Goal: Information Seeking & Learning: Check status

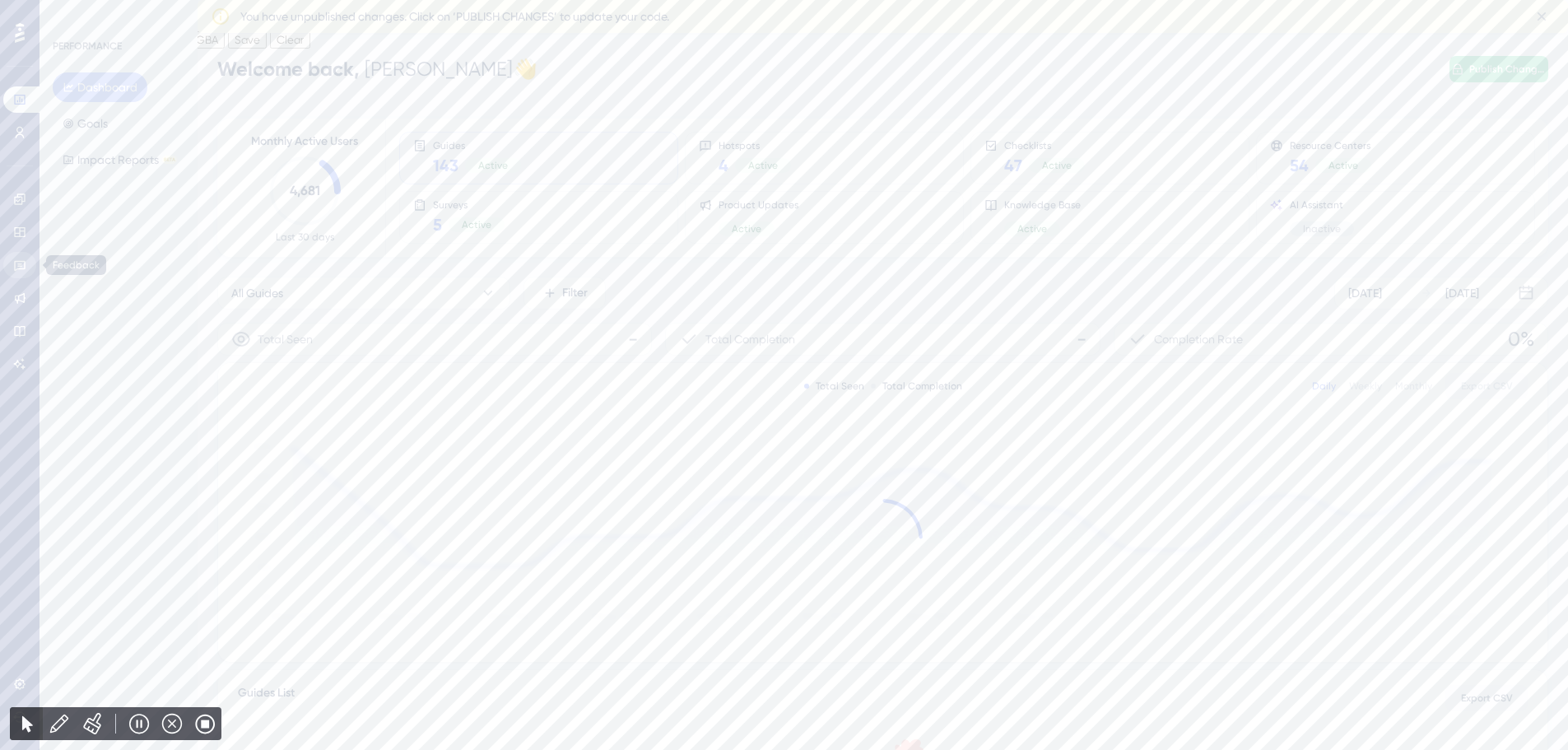
click at [19, 258] on link at bounding box center [19, 265] width 33 height 26
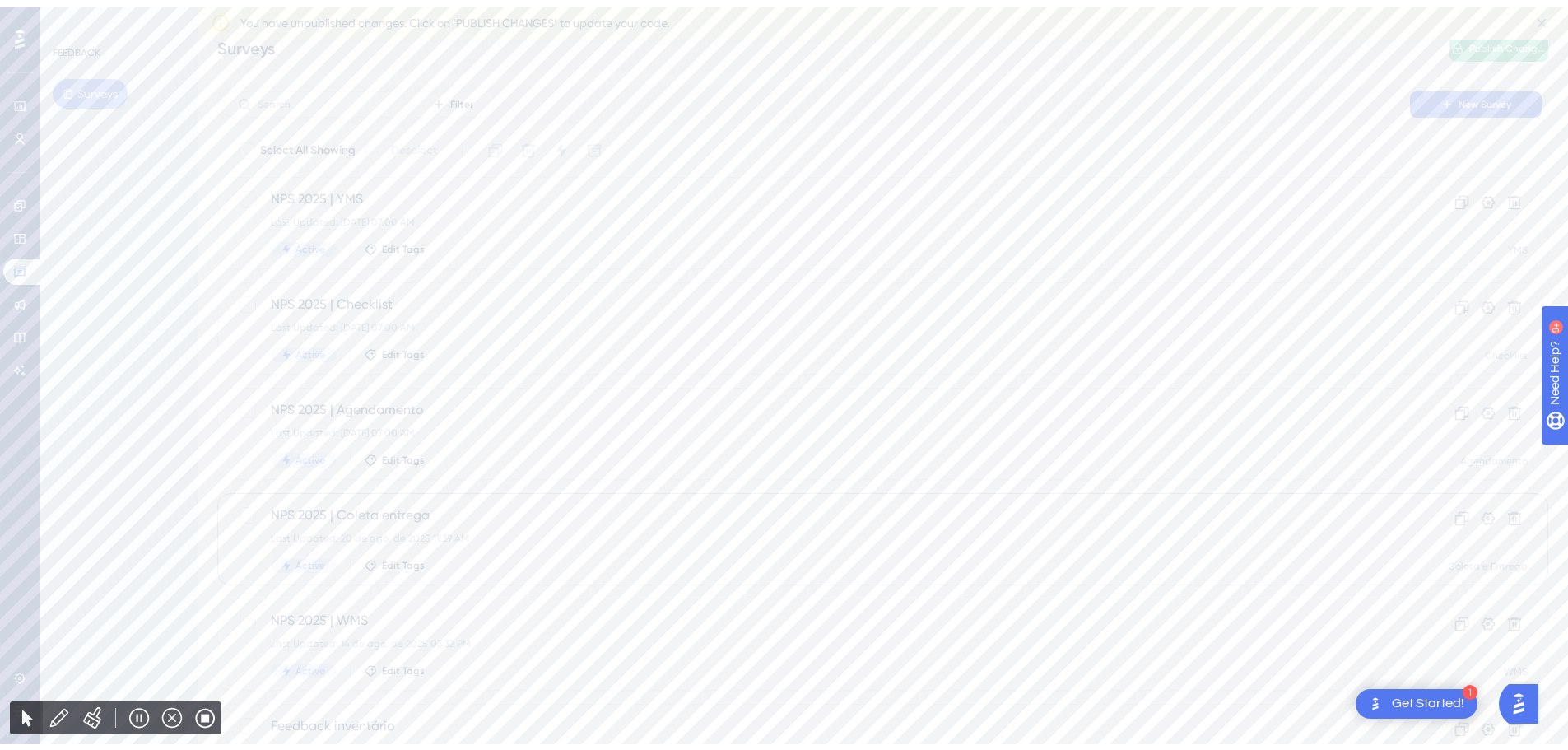
scroll to position [83, 0]
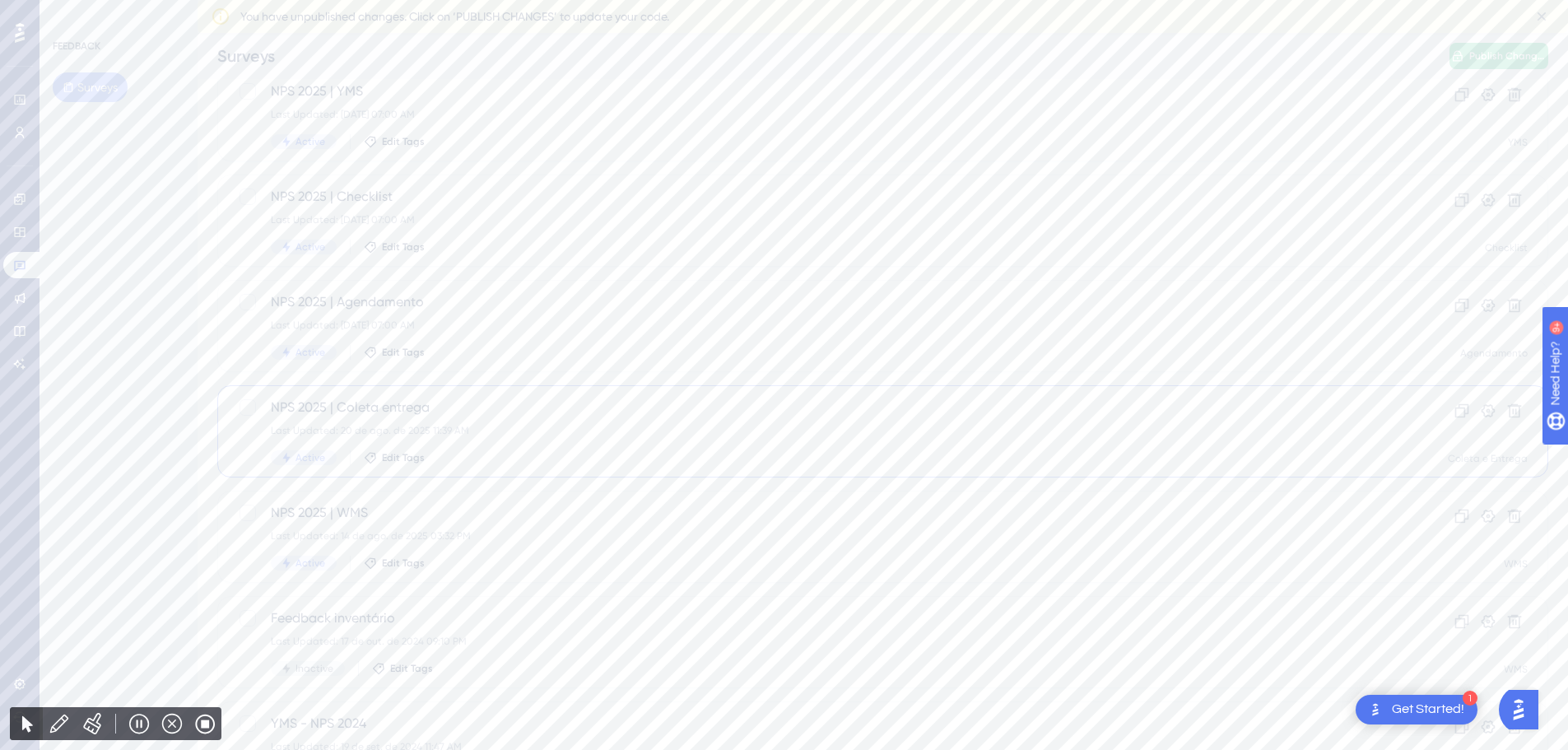
click at [694, 449] on div "NPS 2025 | Coleta entrega Last Updated: [DATE] 11:39 AM Active Edit Tags" at bounding box center [816, 431] width 1092 height 67
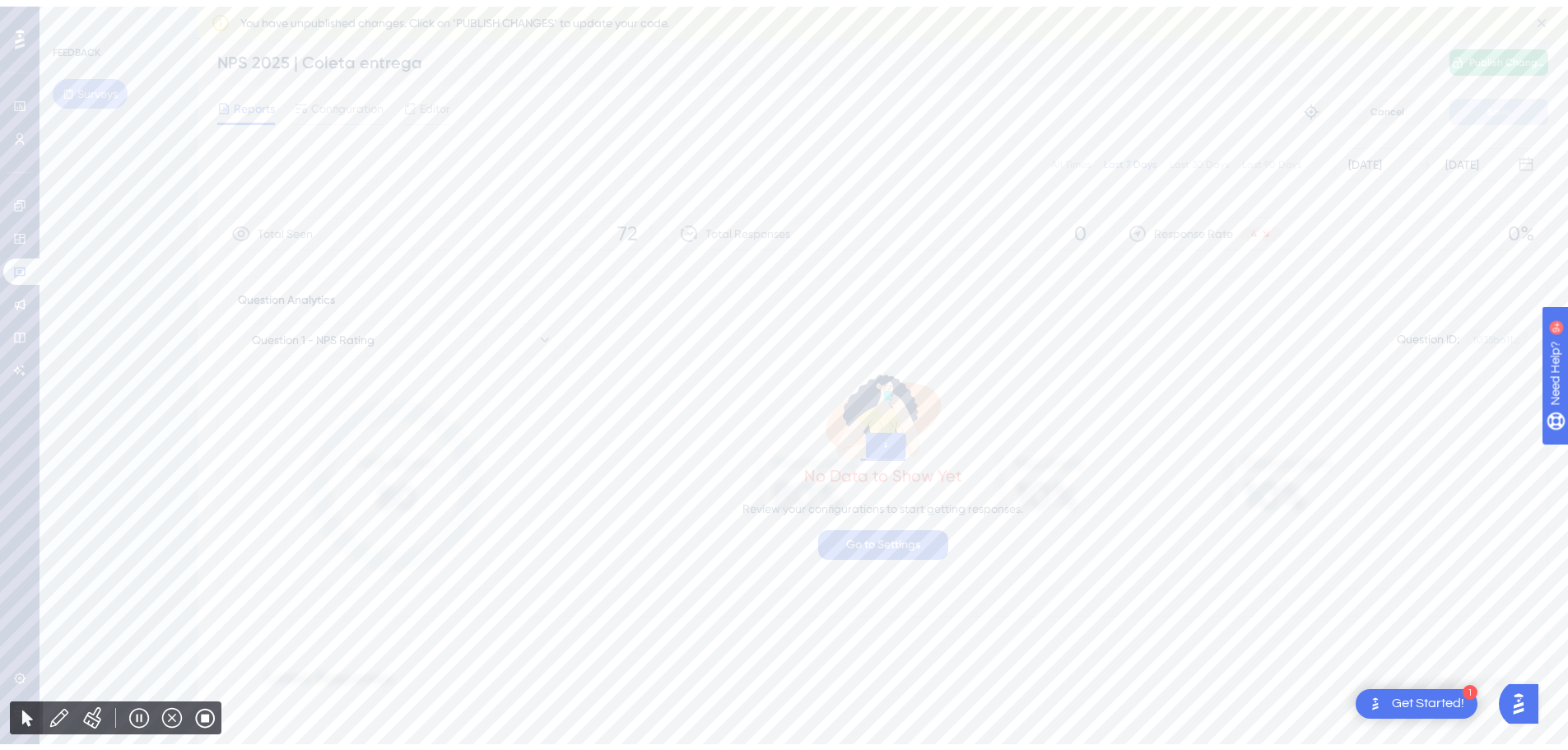
scroll to position [83, 0]
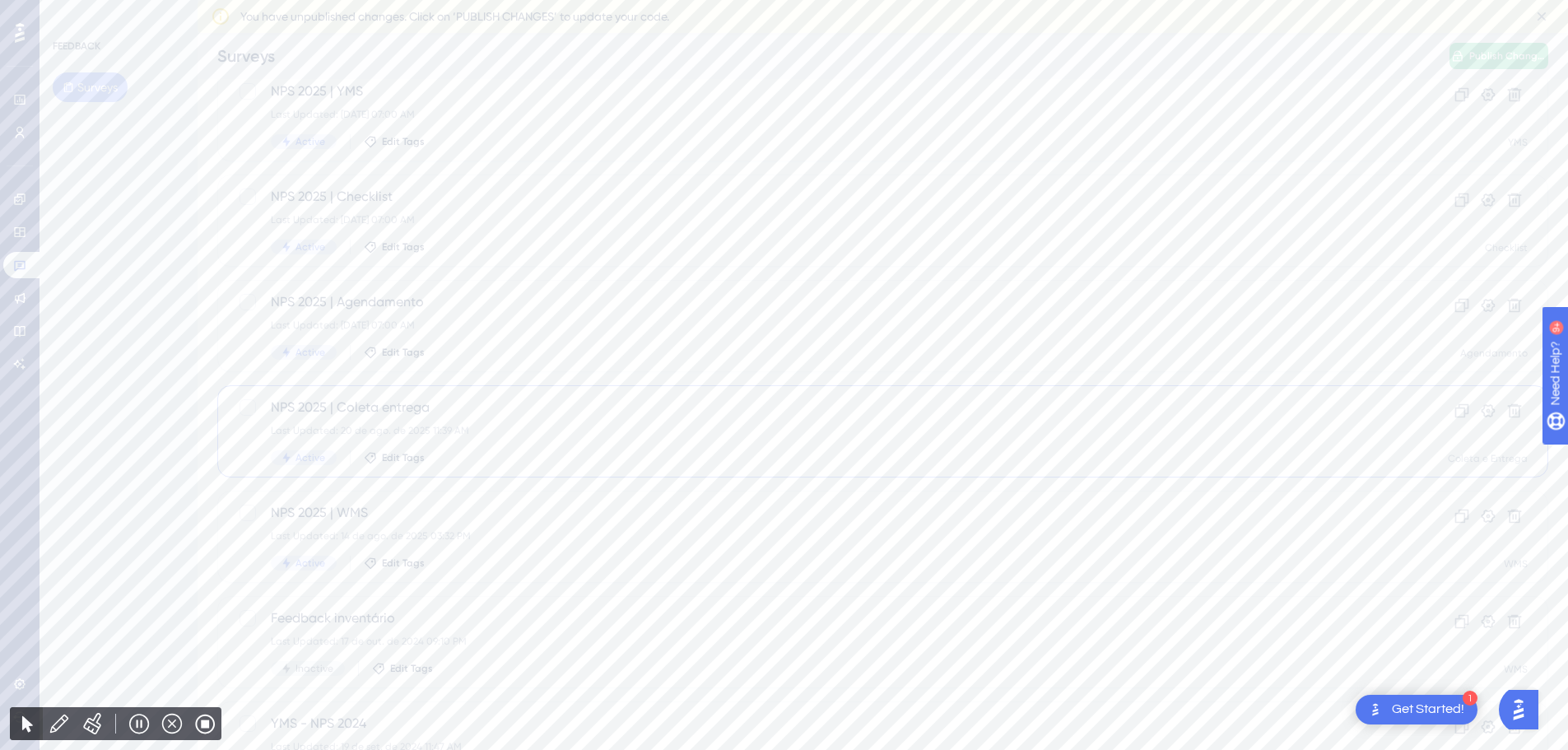
click at [609, 421] on div "NPS 2025 | Coleta entrega Last Updated: [DATE] 11:39 AM Active Edit Tags" at bounding box center [816, 431] width 1092 height 67
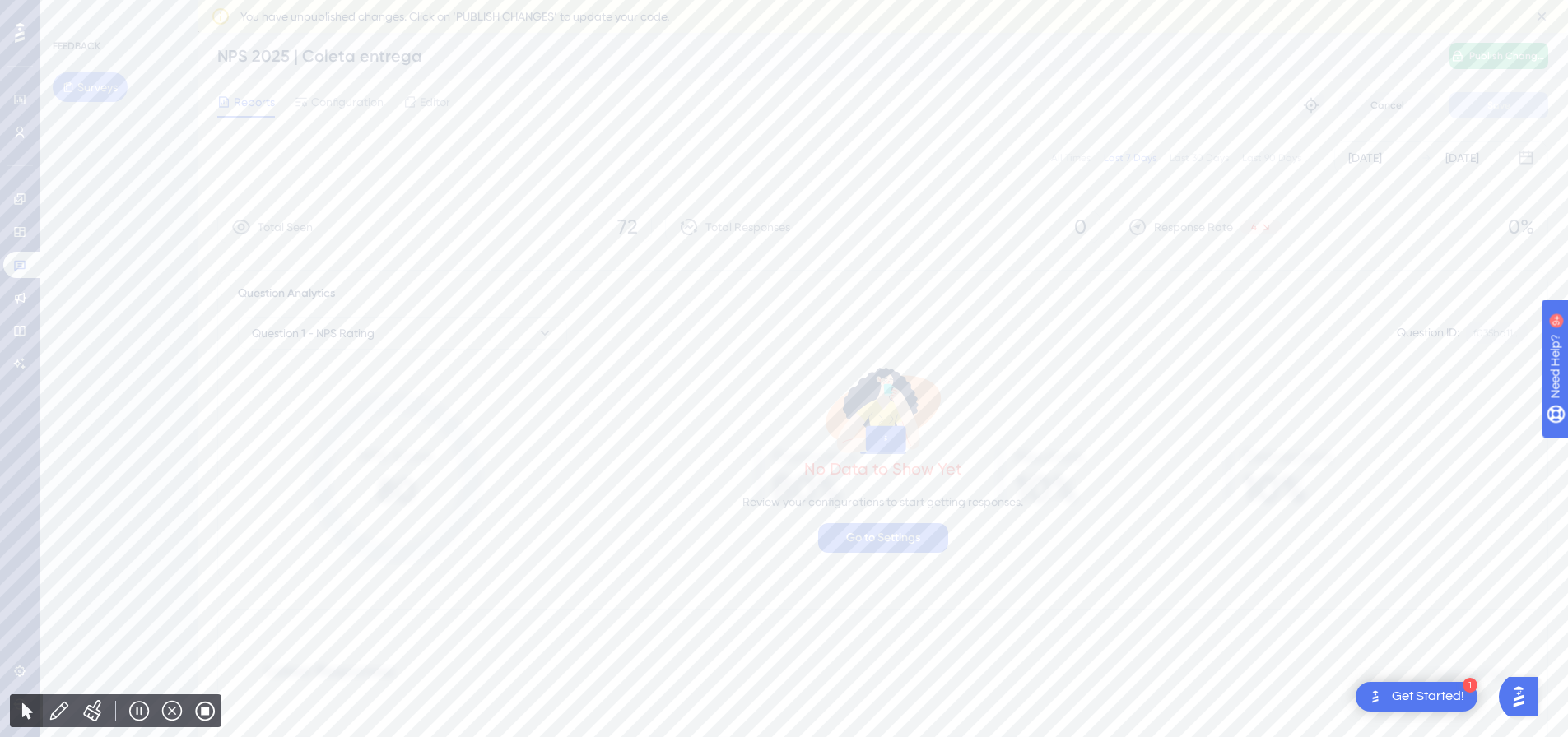
click at [1201, 152] on div "Last 30 Days" at bounding box center [1199, 158] width 59 height 13
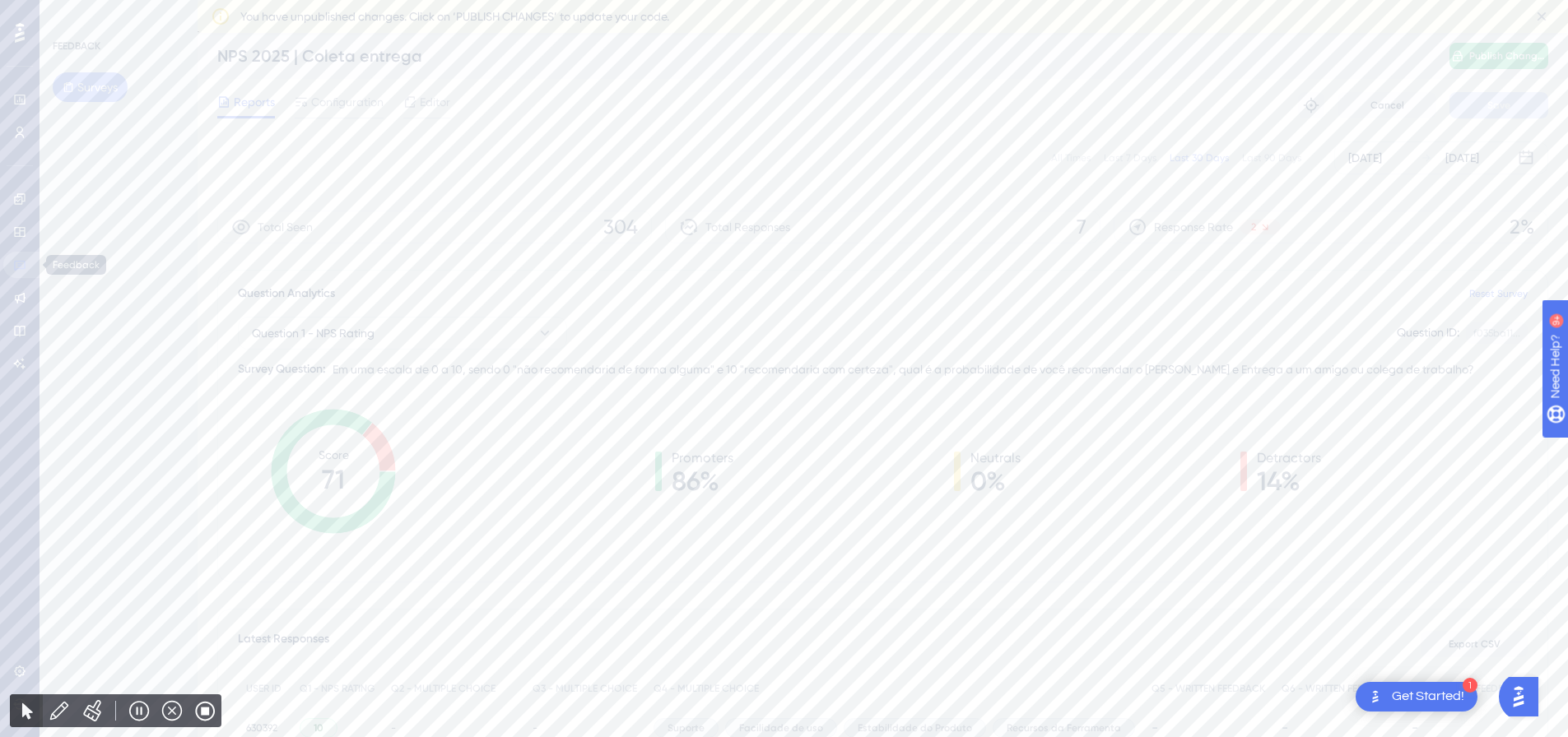
drag, startPoint x: 13, startPoint y: 268, endPoint x: 161, endPoint y: 262, distance: 148.1
click at [13, 268] on icon at bounding box center [20, 265] width 13 height 13
click at [506, 220] on div "NPS 2025 | YMS Last Updated: [DATE] 07:00 AM Active Edit Tags" at bounding box center [816, 230] width 1092 height 67
click at [1203, 158] on div "Last 30 Days" at bounding box center [1199, 158] width 59 height 13
click at [15, 266] on icon at bounding box center [20, 266] width 12 height 11
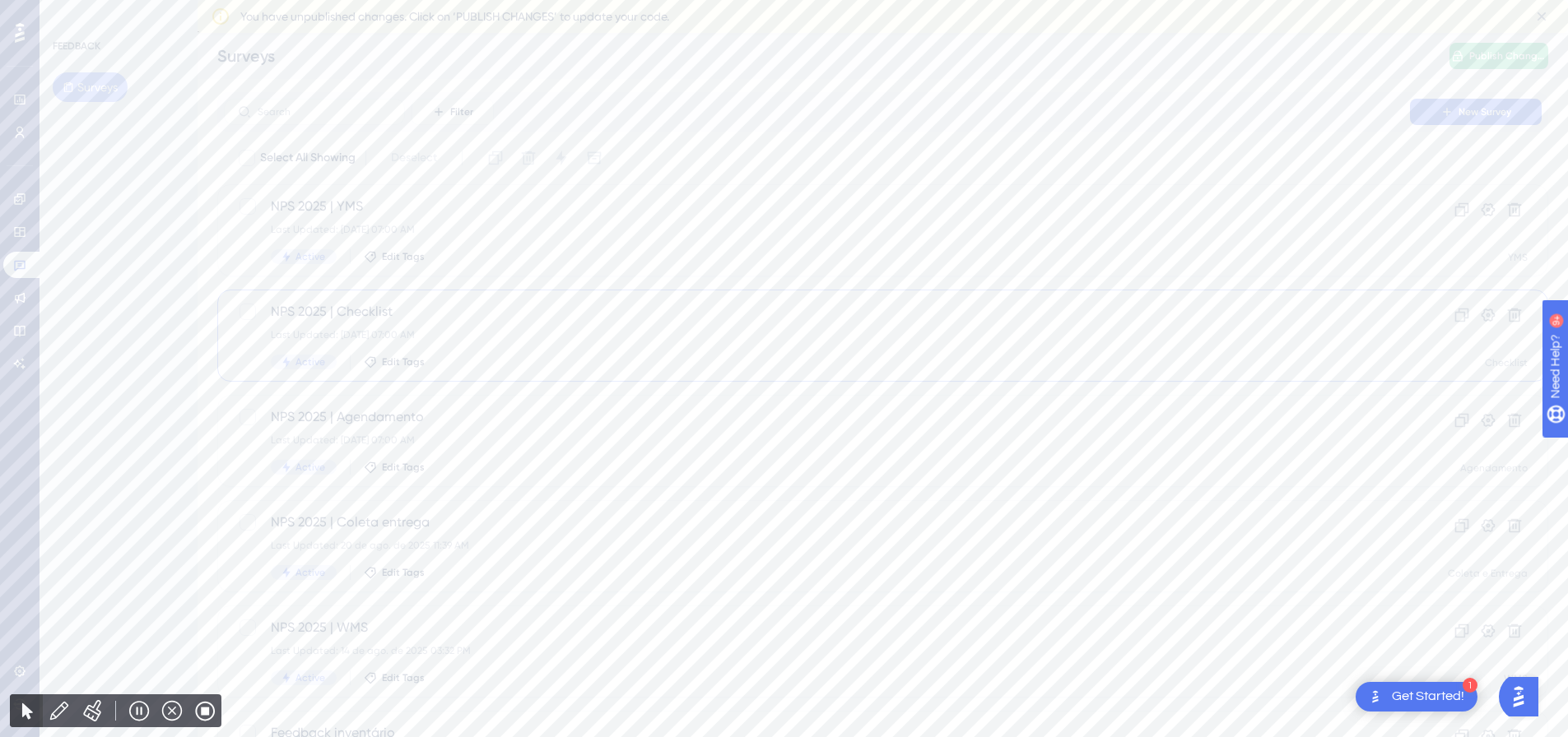
click at [543, 327] on div "NPS 2025 | Checklist Last Updated: [DATE] 07:00 AM Active Edit Tags" at bounding box center [816, 336] width 1092 height 67
click at [1197, 153] on div "Last 30 Days" at bounding box center [1199, 158] width 59 height 13
click at [1090, 157] on div "All Times" at bounding box center [1071, 158] width 40 height 13
click at [11, 267] on link at bounding box center [23, 264] width 40 height 26
click at [560, 227] on div "Last Updated: [DATE] 07:00 AM" at bounding box center [816, 230] width 1092 height 13
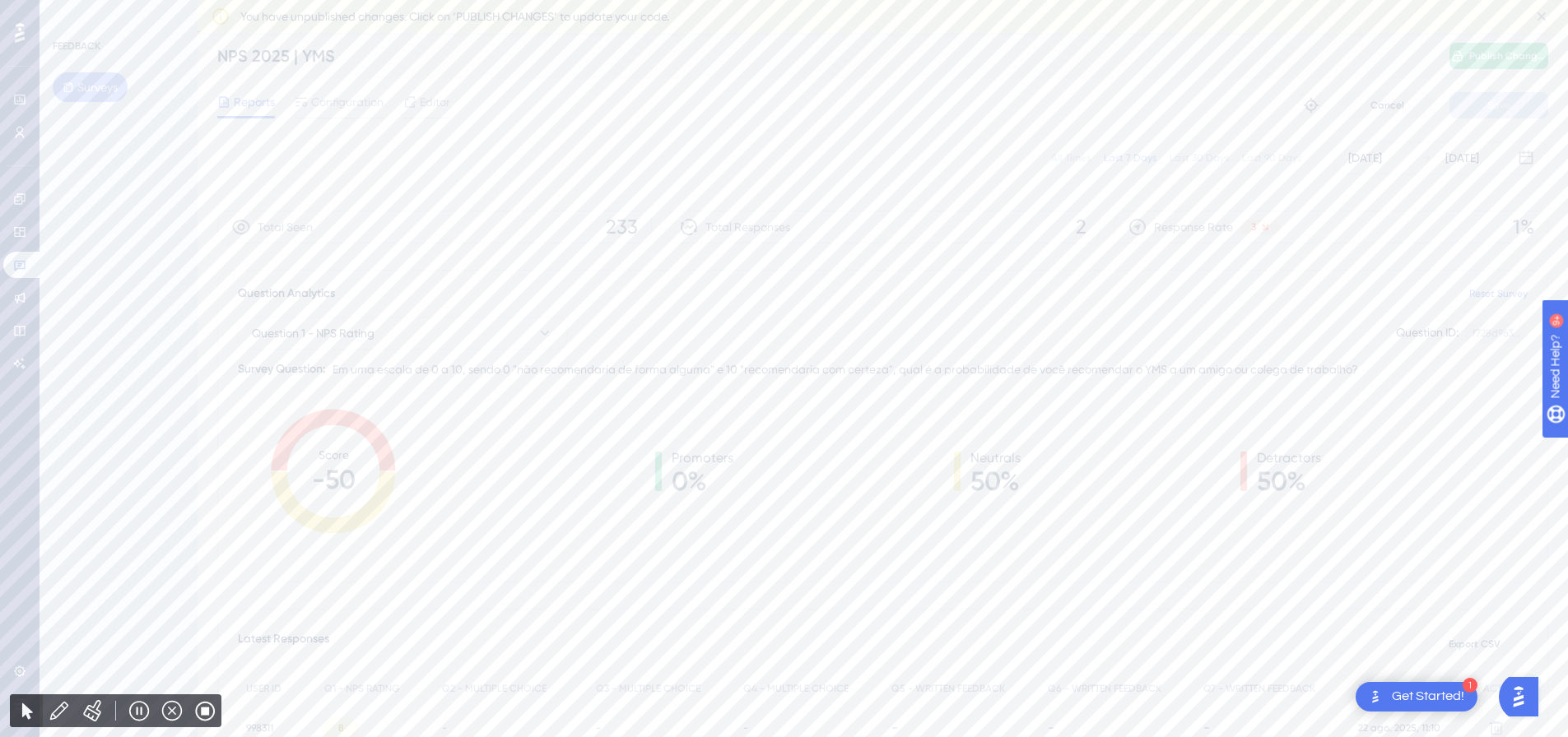
click at [1192, 158] on div "Last 30 Days" at bounding box center [1199, 158] width 59 height 13
click at [1087, 161] on div "All Times" at bounding box center [1071, 158] width 40 height 13
click at [13, 270] on icon at bounding box center [20, 265] width 13 height 13
click at [532, 456] on div "NPS 2025 | Agendamento Last Updated: [DATE] 07:00 AM Active Edit Tags" at bounding box center [816, 441] width 1092 height 67
drag, startPoint x: 1089, startPoint y: 152, endPoint x: 1143, endPoint y: 166, distance: 55.8
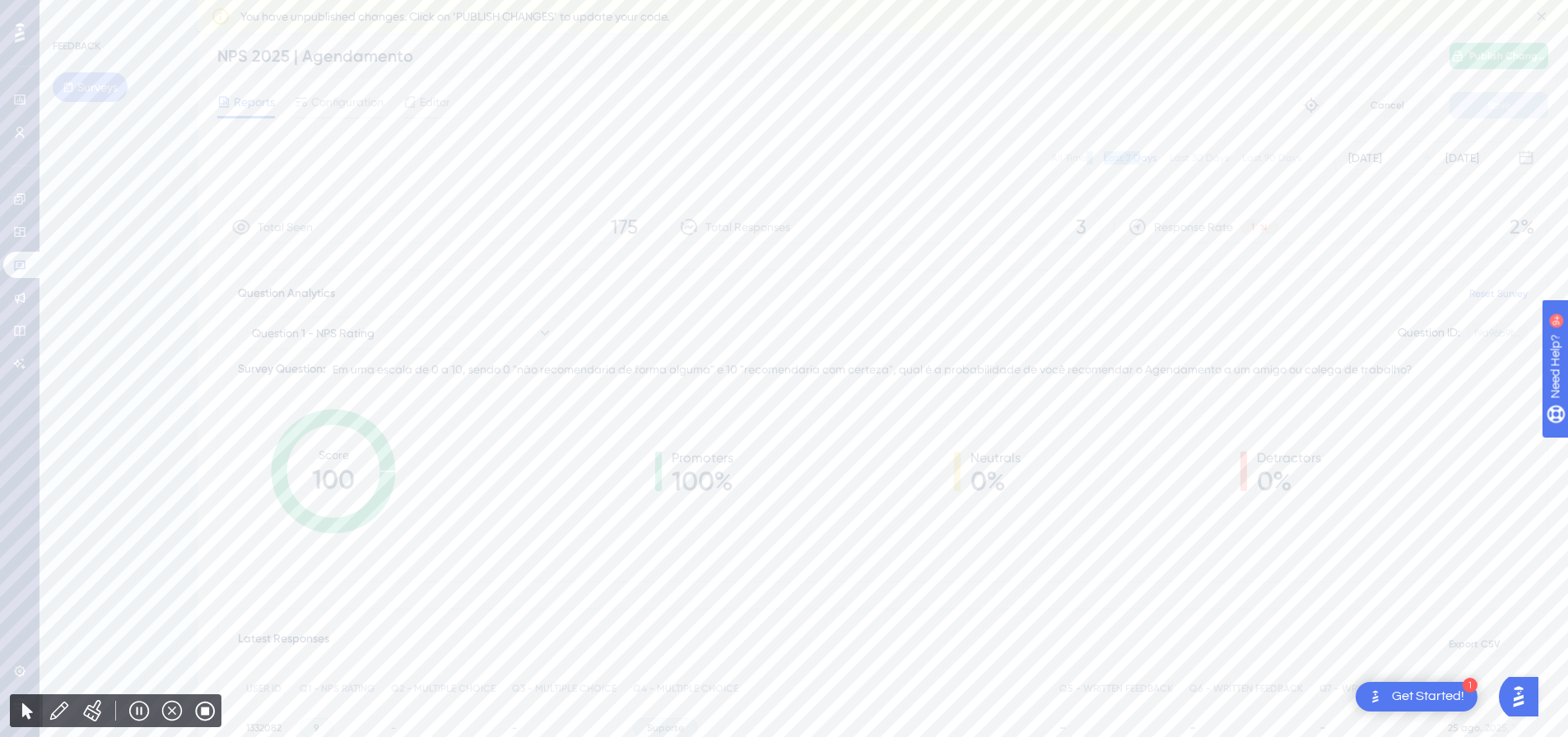
click at [1143, 166] on div "All Times Last 7 Days Last 30 Days Last 90 Days [DATE] [DATE]" at bounding box center [883, 158] width 1331 height 33
click at [1200, 158] on div "Last 30 Days" at bounding box center [1199, 158] width 59 height 13
click at [1070, 157] on div "All Times" at bounding box center [1071, 158] width 40 height 13
click at [17, 266] on icon at bounding box center [20, 265] width 13 height 13
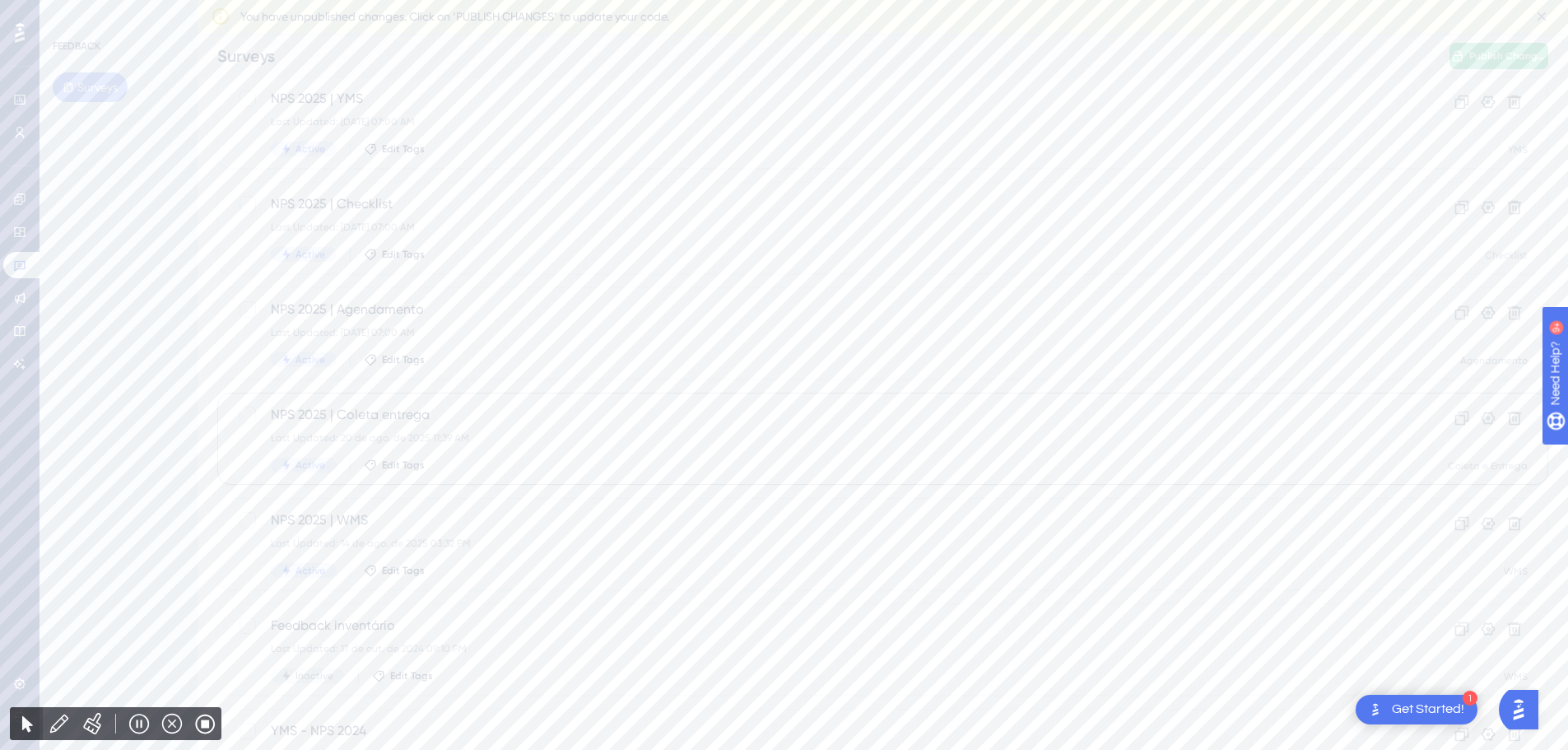
scroll to position [83, 0]
click at [587, 426] on div "Last Updated: 20 de ago. de 2025 11:39 AM" at bounding box center [816, 431] width 1092 height 13
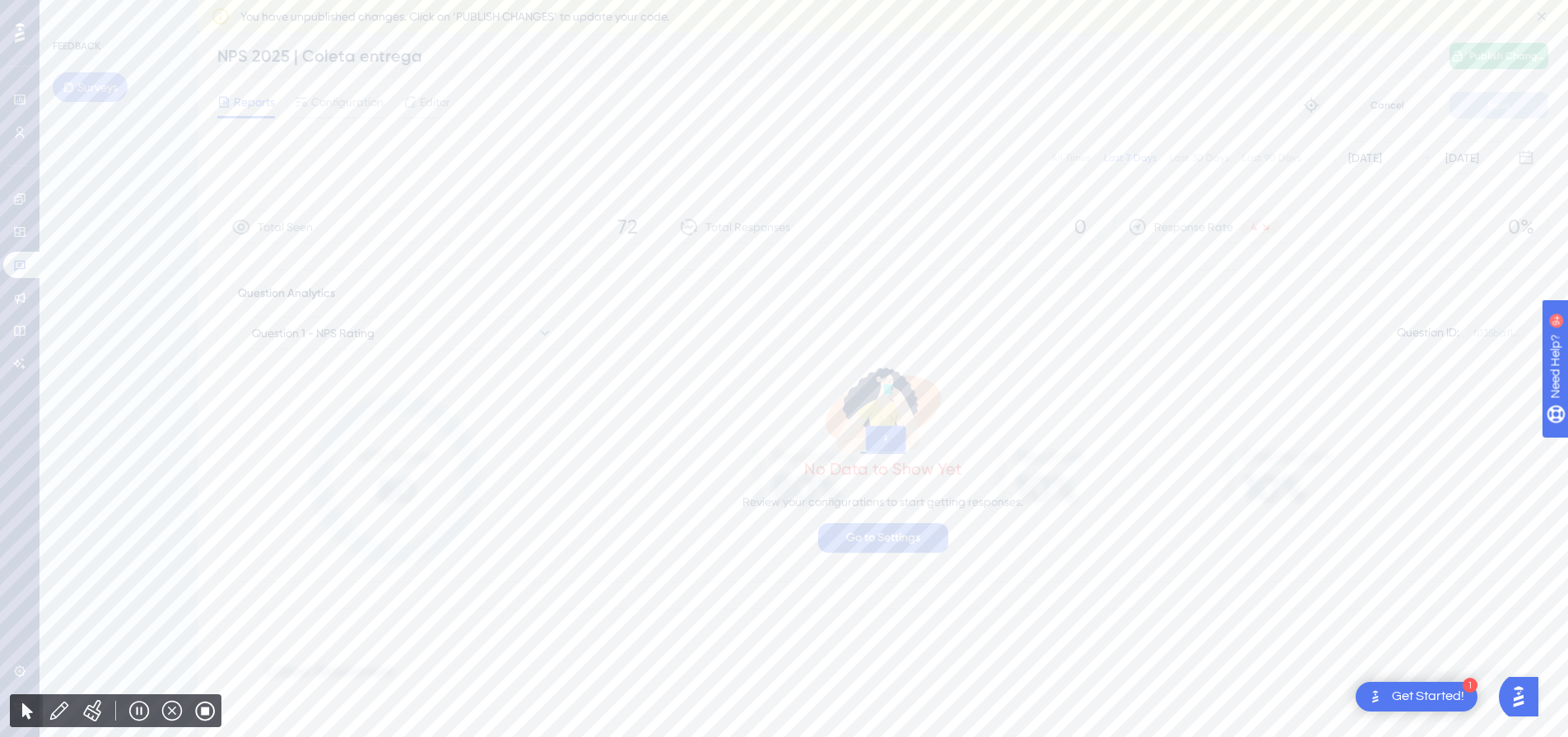
click at [1074, 158] on div "All Times" at bounding box center [1071, 158] width 40 height 13
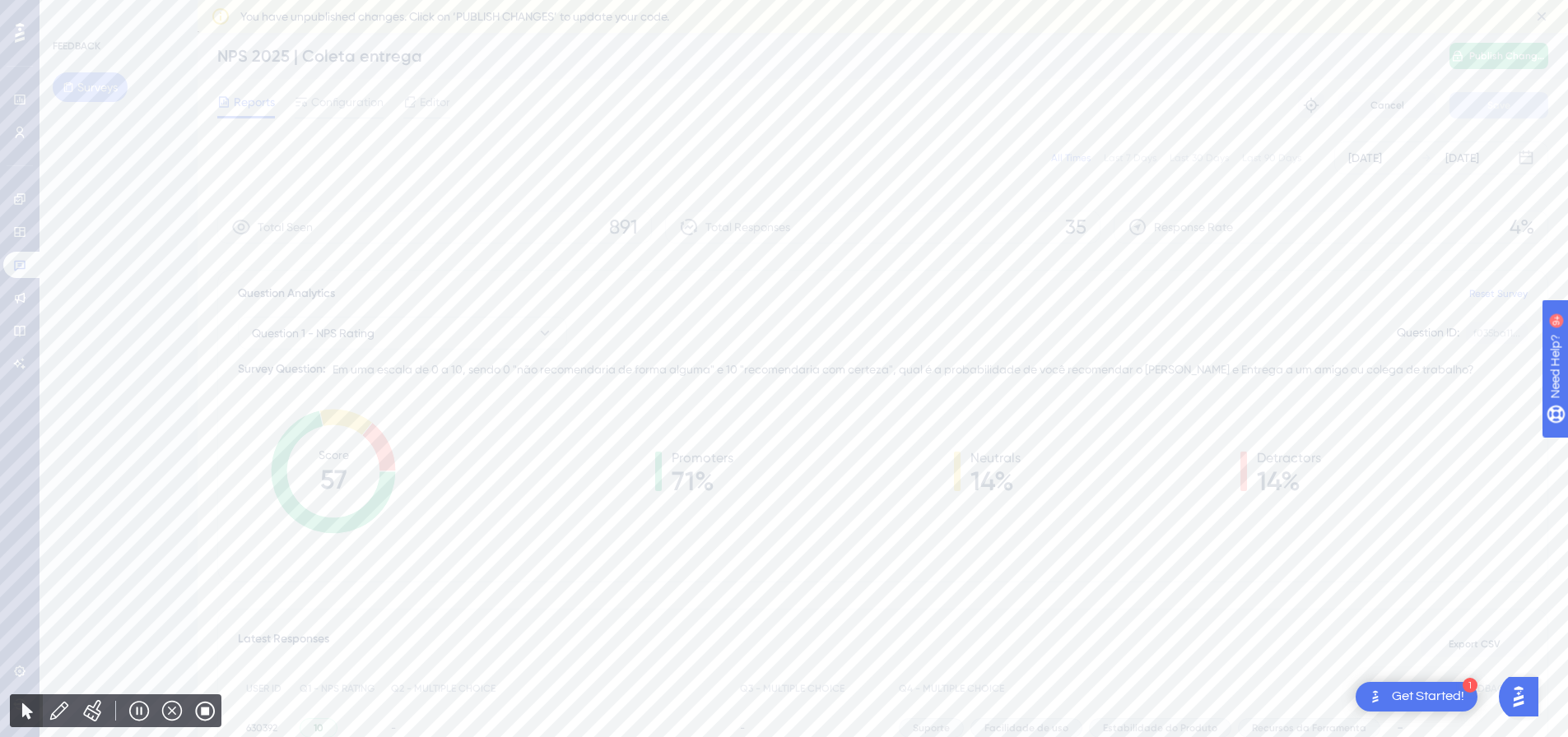
click at [1192, 160] on div "Last 30 Days" at bounding box center [1199, 158] width 59 height 13
click at [26, 262] on link at bounding box center [23, 264] width 40 height 26
click at [516, 633] on span "NPS 2025 | WMS" at bounding box center [816, 628] width 1092 height 19
click at [1077, 153] on div "All Times" at bounding box center [1071, 158] width 40 height 13
click at [1194, 163] on div "Last 30 Days" at bounding box center [1199, 158] width 59 height 13
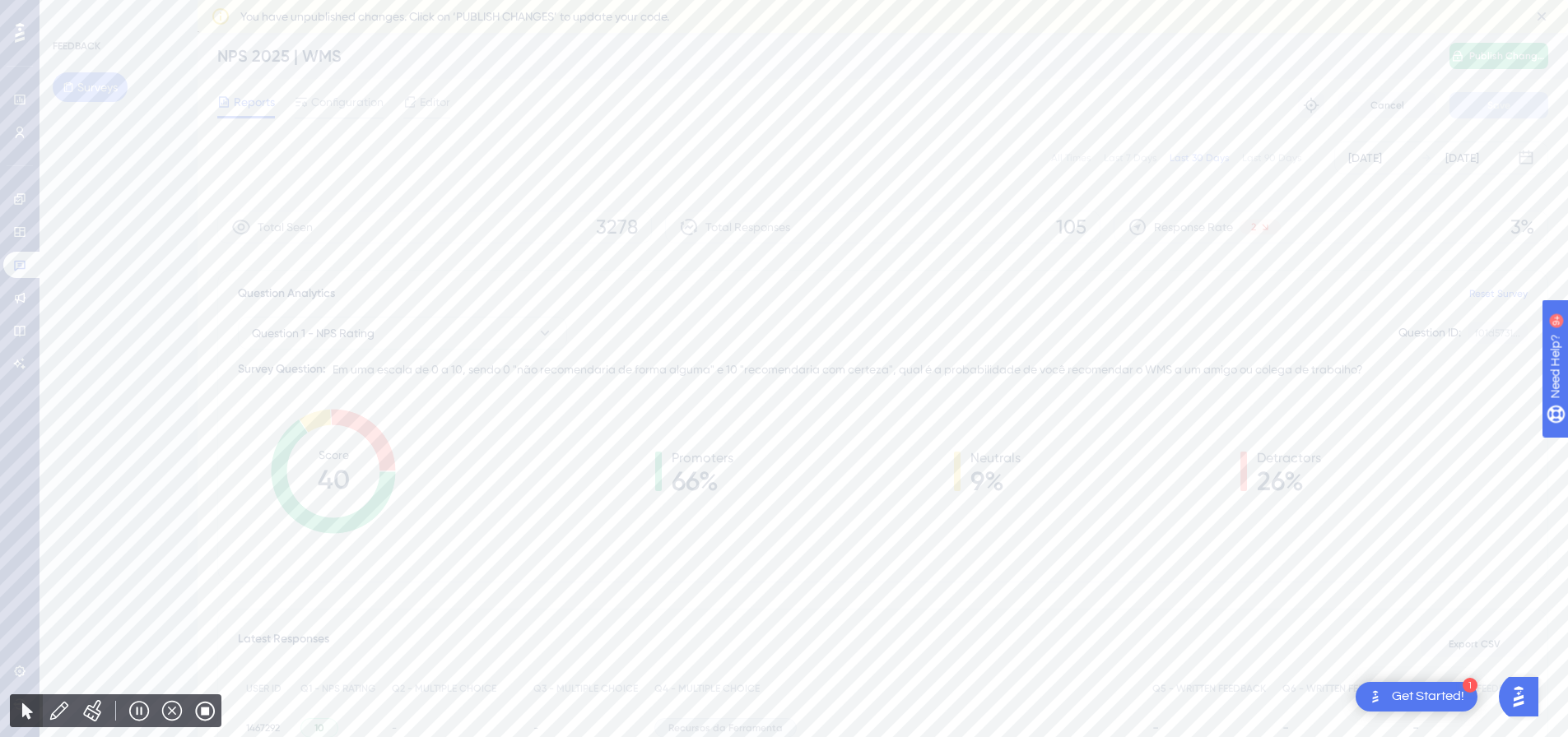
click at [1086, 163] on div "All Times" at bounding box center [1071, 158] width 40 height 13
drag, startPoint x: 22, startPoint y: 267, endPoint x: 216, endPoint y: 262, distance: 194.1
click at [22, 267] on icon at bounding box center [20, 265] width 13 height 13
click at [714, 214] on span "NPS 2025 | YMS" at bounding box center [816, 206] width 1092 height 19
click at [1073, 158] on div "All Times" at bounding box center [1071, 158] width 40 height 13
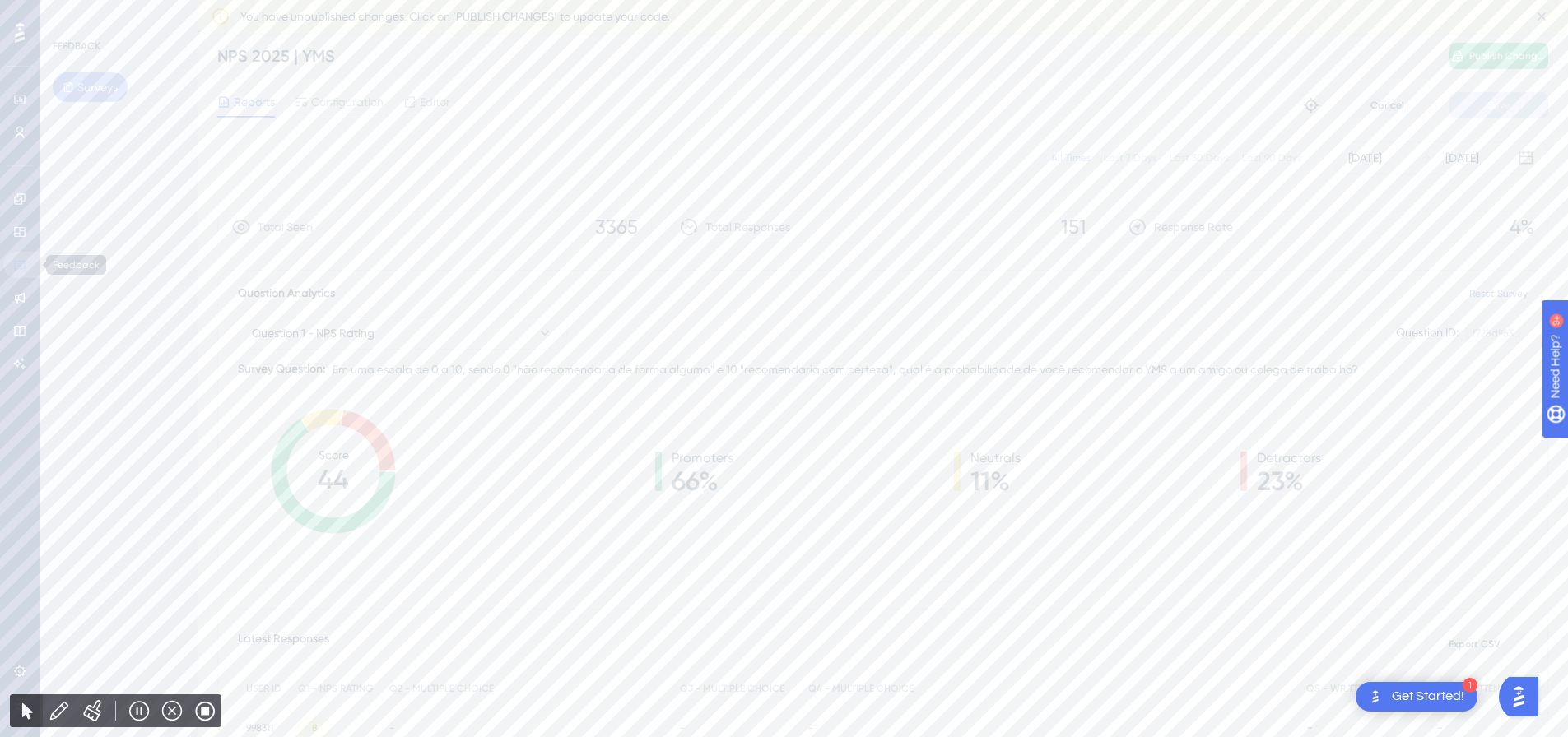
click at [22, 267] on icon at bounding box center [20, 265] width 13 height 13
click at [429, 344] on div "NPS 2025 | Checklist Last Updated: [DATE] 07:00 AM Active Edit Tags" at bounding box center [816, 336] width 1092 height 67
click at [1074, 158] on div "All Times" at bounding box center [1071, 158] width 40 height 13
click at [19, 262] on icon at bounding box center [20, 266] width 12 height 11
click at [542, 427] on div "NPS 2025 | Agendamento Last Updated: [DATE] 07:00 AM Active Edit Tags" at bounding box center [816, 441] width 1092 height 67
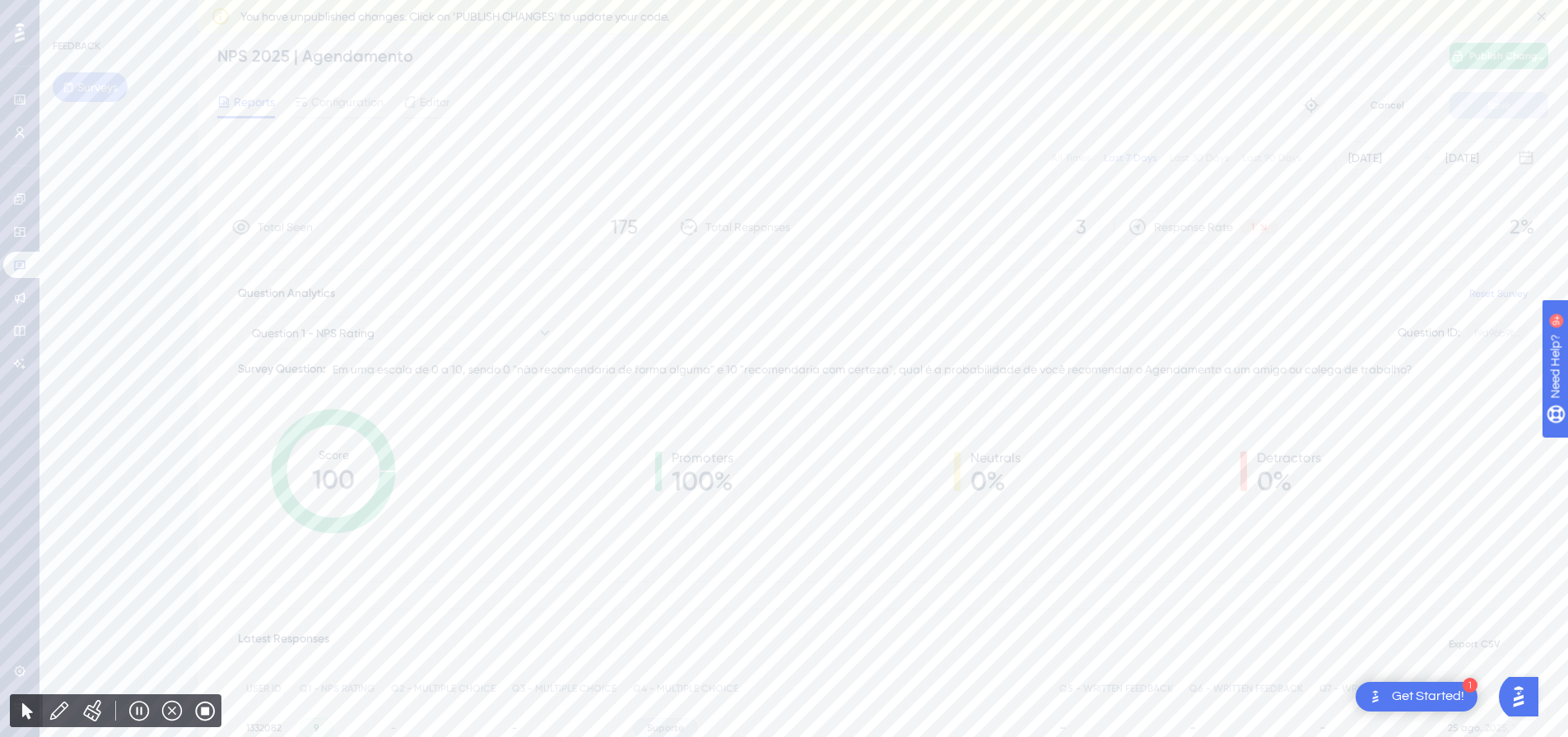
click at [1075, 153] on div "All Times" at bounding box center [1071, 158] width 40 height 13
click at [25, 264] on icon at bounding box center [20, 265] width 13 height 13
click at [557, 536] on div "NPS 2025 | Coleta entrega Last Updated: [DATE] 11:39 AM Active Edit Tags" at bounding box center [816, 547] width 1092 height 67
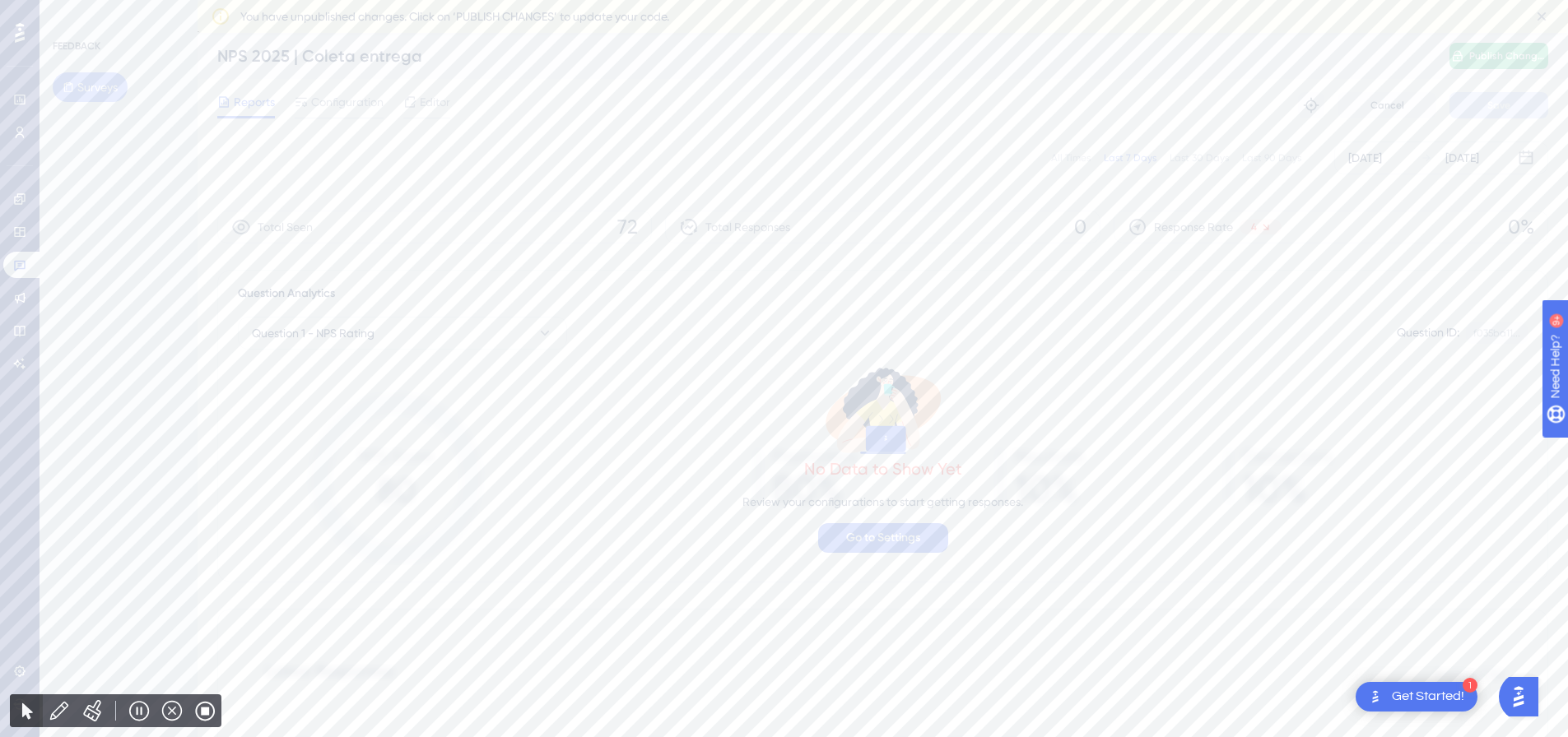
click at [1067, 155] on div "All Times" at bounding box center [1071, 158] width 40 height 13
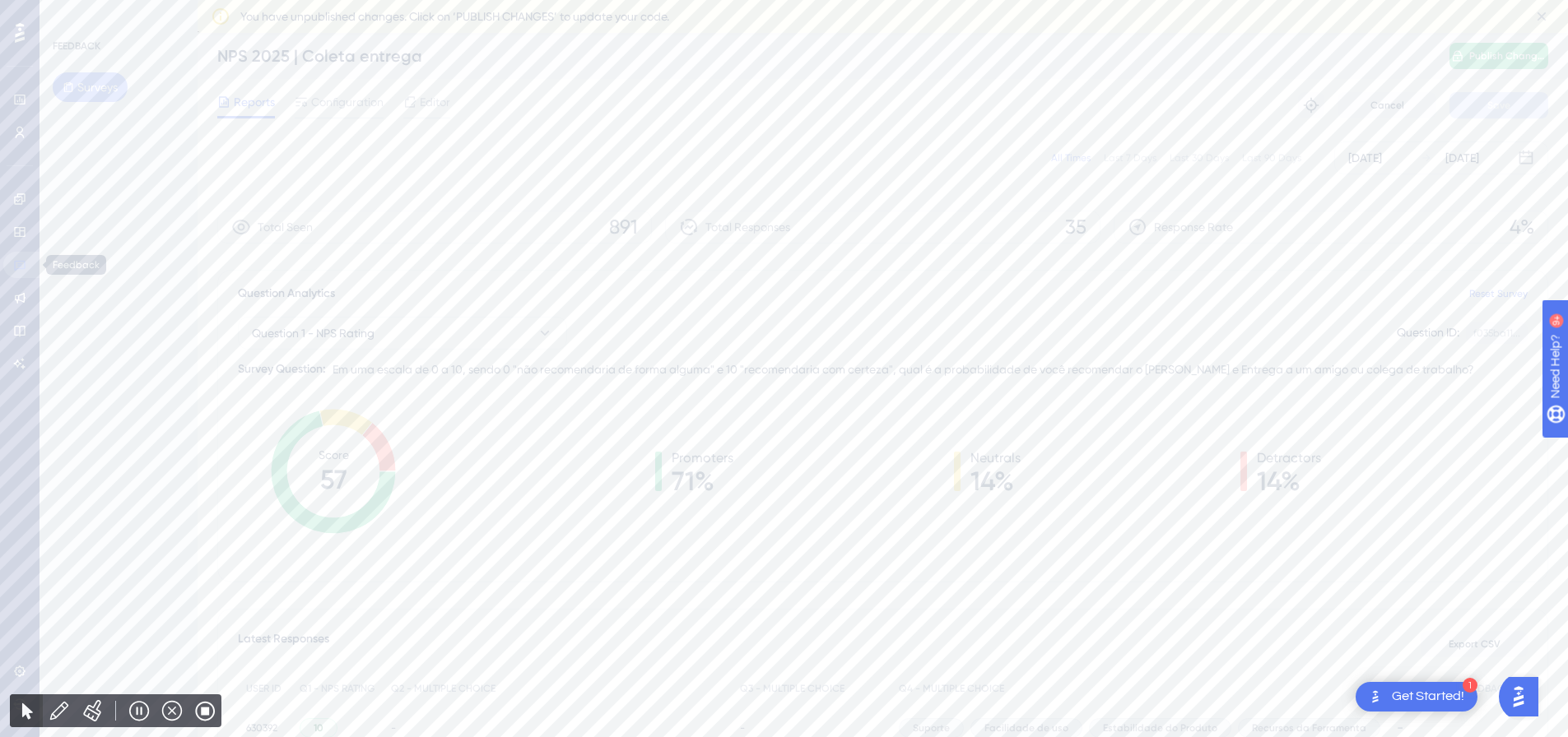
click at [40, 262] on link at bounding box center [23, 264] width 40 height 26
click at [727, 228] on div "Last Updated: [DATE] 07:00 AM" at bounding box center [816, 230] width 1092 height 13
click at [1073, 159] on div "All Times" at bounding box center [1071, 158] width 40 height 13
click at [18, 272] on link at bounding box center [23, 264] width 40 height 26
click at [706, 330] on div "Last Updated: [DATE] 07:00 AM" at bounding box center [816, 335] width 1092 height 13
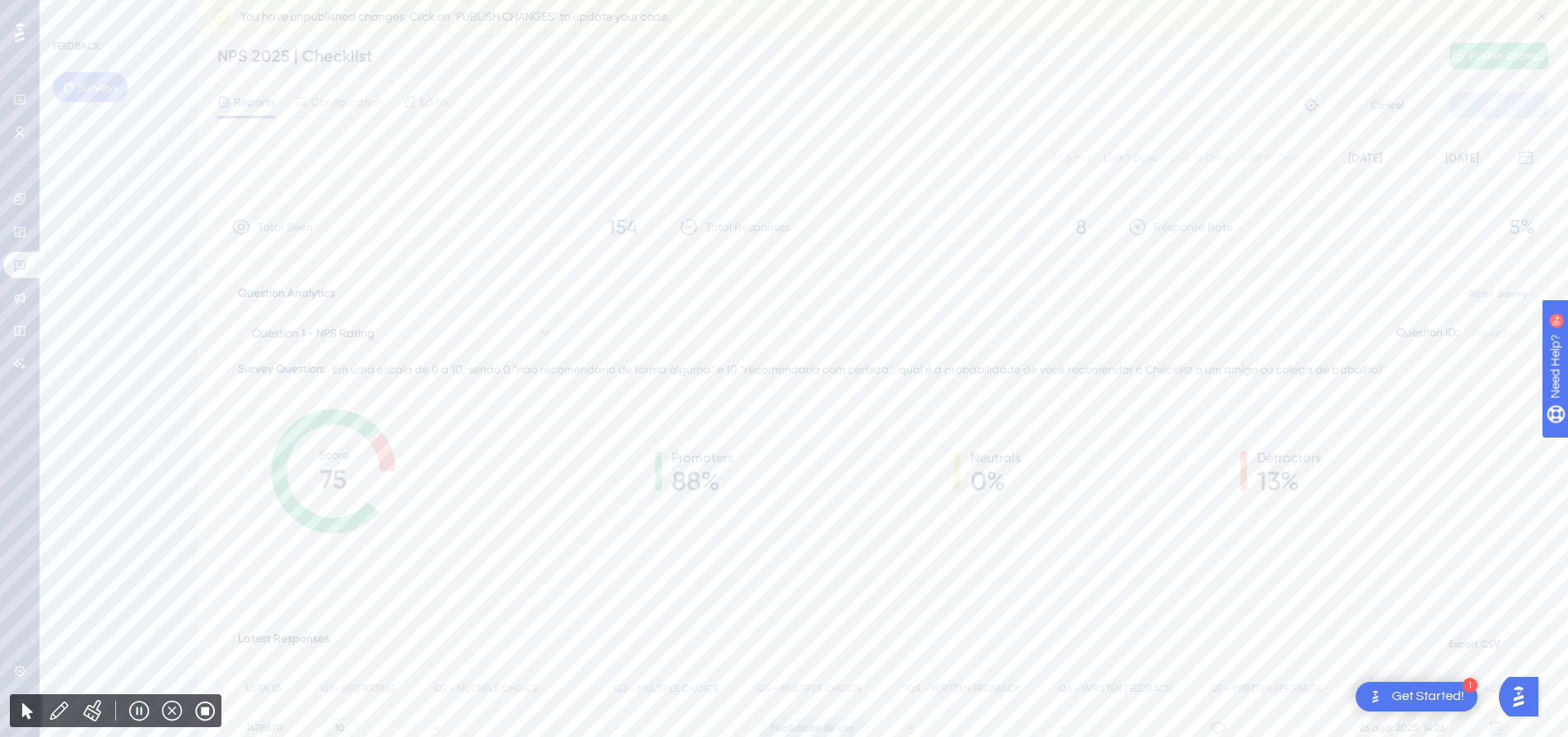
click at [1070, 157] on div "All Times" at bounding box center [1071, 158] width 40 height 13
click at [19, 261] on icon at bounding box center [20, 266] width 12 height 11
click at [721, 441] on div "Last Updated: [DATE] 07:00 AM" at bounding box center [816, 441] width 1092 height 13
click at [1066, 152] on div "All Times" at bounding box center [1071, 158] width 40 height 13
click at [8, 266] on link at bounding box center [23, 264] width 40 height 26
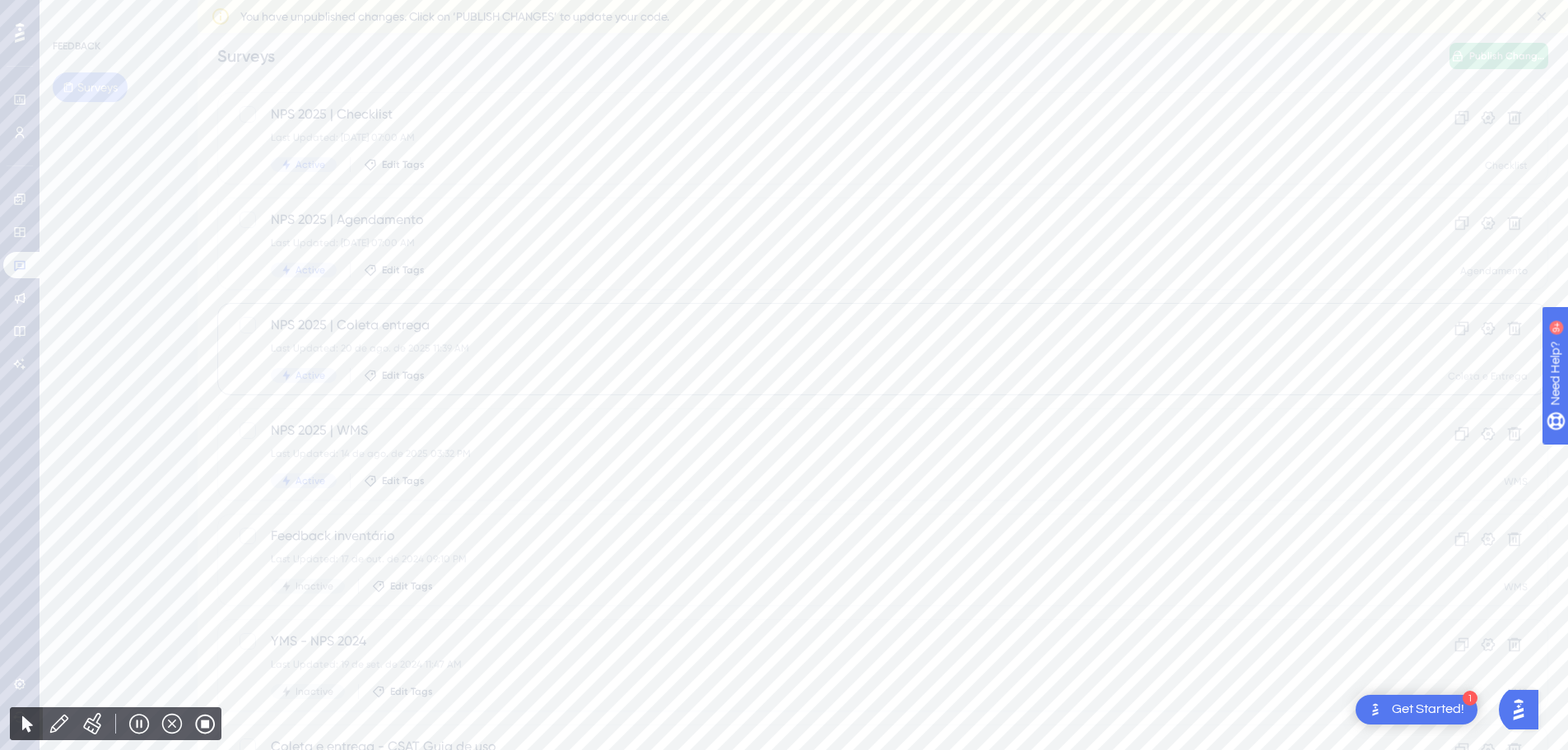
scroll to position [247, 0]
click at [931, 393] on div "Active Edit Tags" at bounding box center [816, 399] width 1092 height 15
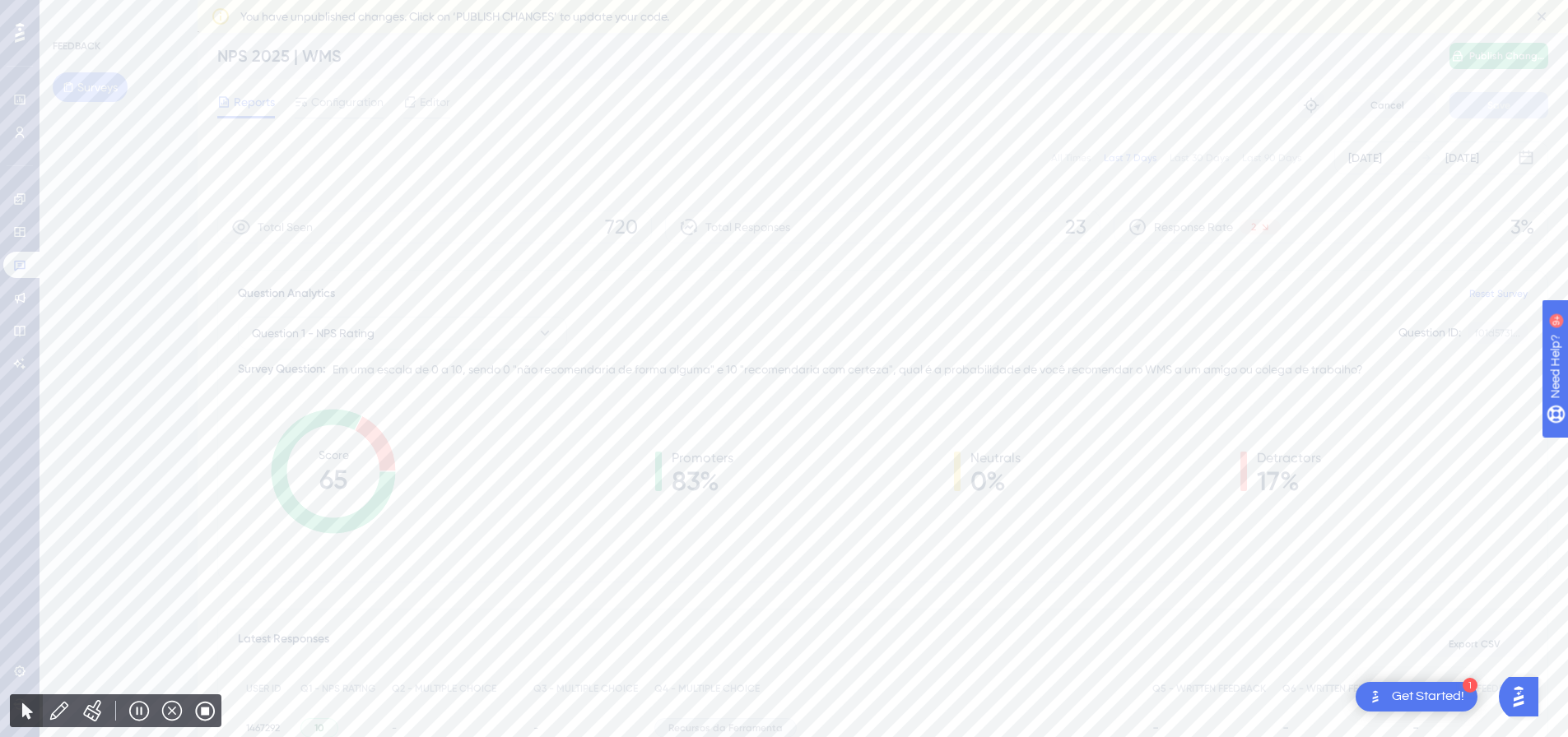
click at [1037, 162] on div "All Times Last 7 Days Last 30 Days Last 90 Days [DATE] [DATE]" at bounding box center [883, 158] width 1331 height 33
click at [1053, 157] on div "All Times Last 7 Days Last 30 Days Last 90 Days [DATE] [DATE]" at bounding box center [883, 158] width 1331 height 33
click at [1065, 157] on div "All Times" at bounding box center [1071, 158] width 40 height 13
click at [24, 261] on icon at bounding box center [20, 266] width 12 height 11
click at [1022, 244] on div "NPS 2025 | YMS Last Updated: [DATE] 07:00 AM Active Edit Tags" at bounding box center [816, 230] width 1092 height 67
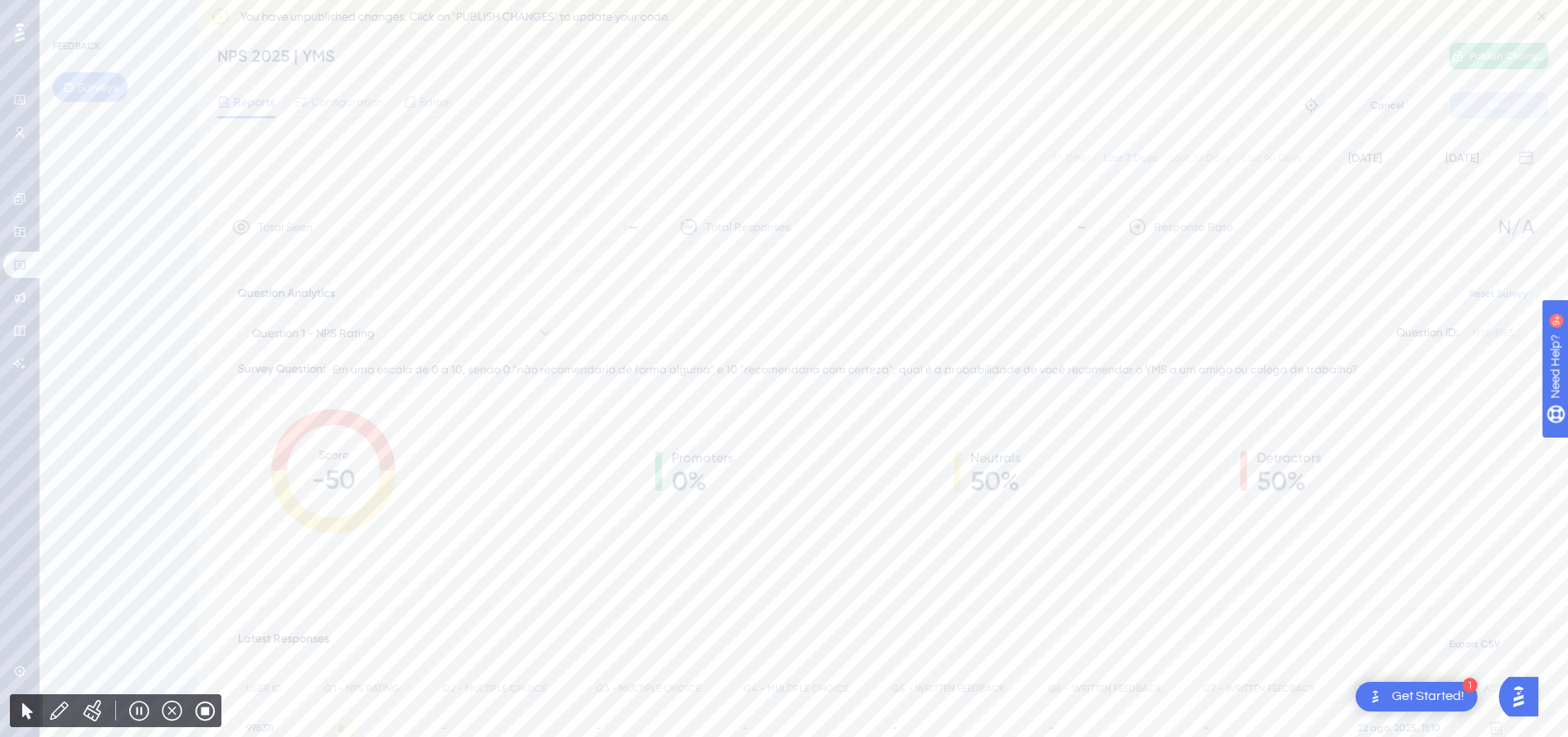
click at [1057, 160] on div "All Times" at bounding box center [1071, 158] width 40 height 13
click at [33, 257] on link at bounding box center [23, 264] width 40 height 26
click at [674, 326] on div "NPS 2025 | Checklist Last Updated: [DATE] 07:00 AM Active Edit Tags" at bounding box center [816, 336] width 1092 height 67
click at [1070, 158] on div "All Times" at bounding box center [1071, 158] width 40 height 13
click at [23, 259] on icon at bounding box center [20, 265] width 13 height 13
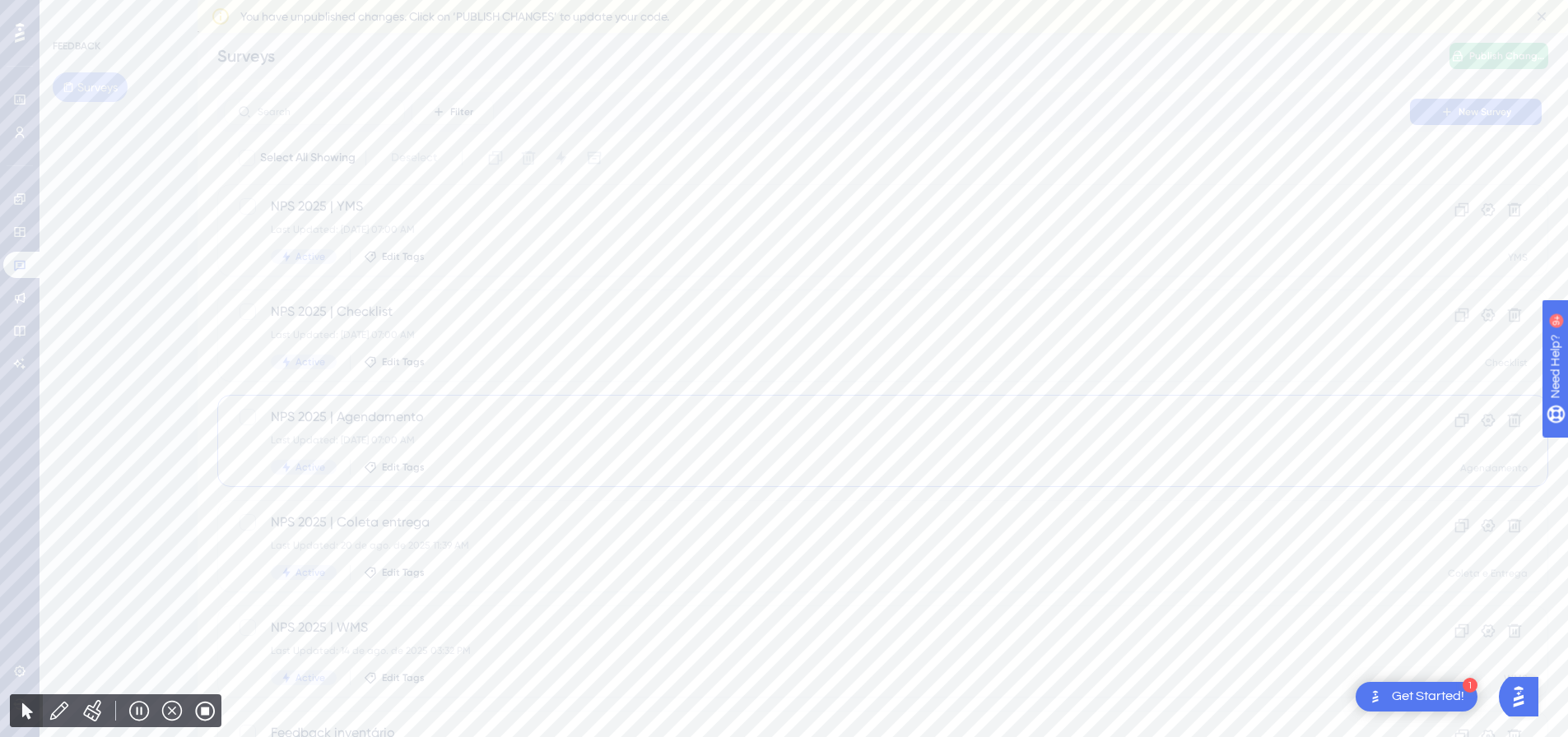
click at [532, 441] on div "Last Updated: [DATE] 07:00 AM" at bounding box center [816, 441] width 1092 height 13
click at [1056, 152] on div "All Times" at bounding box center [1071, 158] width 40 height 13
click at [18, 260] on icon at bounding box center [20, 265] width 13 height 13
click at [607, 509] on div "NPS 2025 | Coleta entrega Last Updated: [DATE] 11:39 AM Active Edit Tags Clone …" at bounding box center [883, 546] width 1331 height 92
click at [1068, 156] on div "All Times" at bounding box center [1071, 158] width 40 height 13
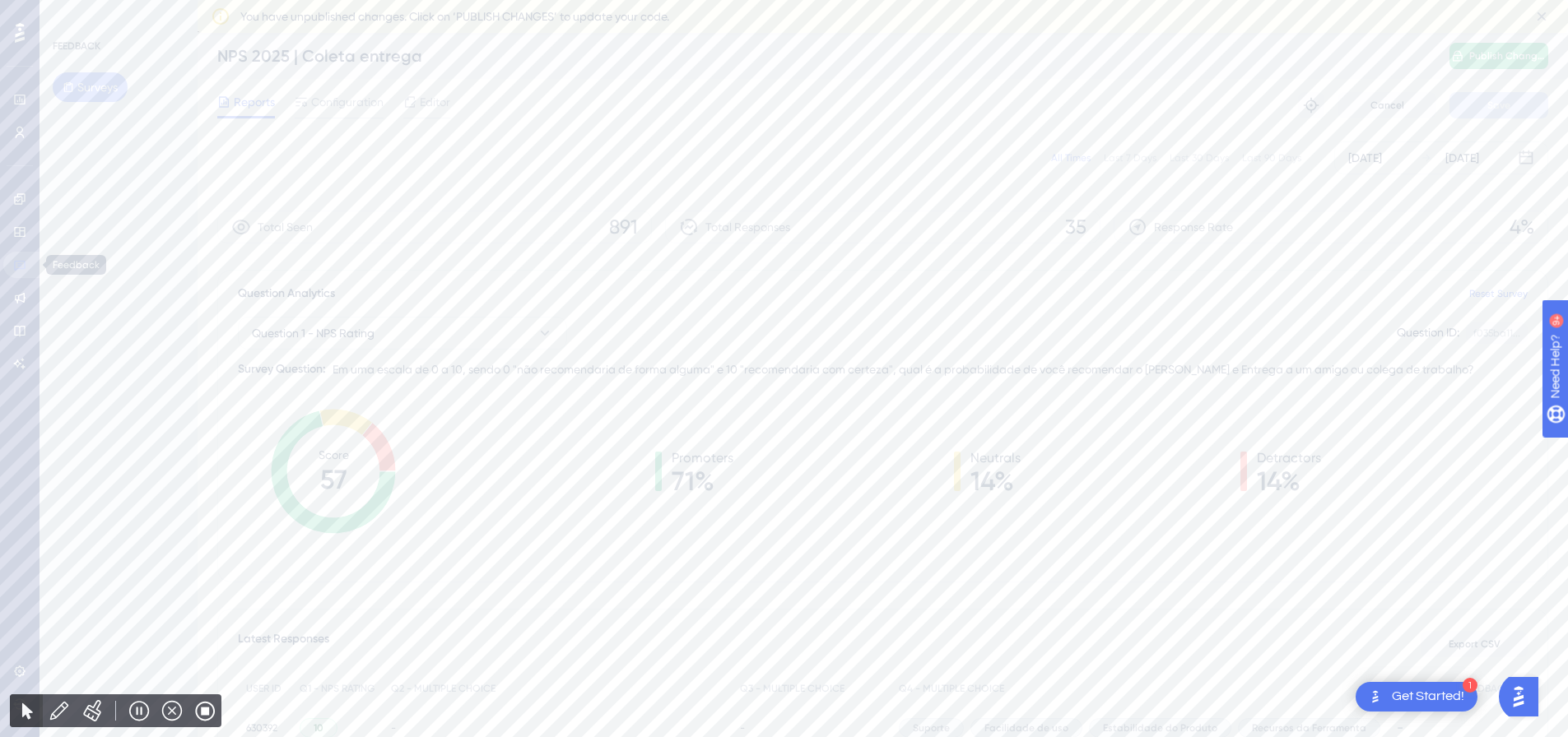
click at [18, 263] on icon at bounding box center [20, 265] width 13 height 13
click at [549, 445] on div "Last Updated: [DATE] 07:00 AM" at bounding box center [816, 441] width 1092 height 13
click at [1078, 164] on div "All Times Last 7 Days Last 30 Days Last 90 Days [DATE] [DATE]" at bounding box center [883, 158] width 1331 height 33
click at [1078, 154] on div "All Times" at bounding box center [1071, 158] width 40 height 13
click at [35, 266] on link at bounding box center [23, 264] width 40 height 26
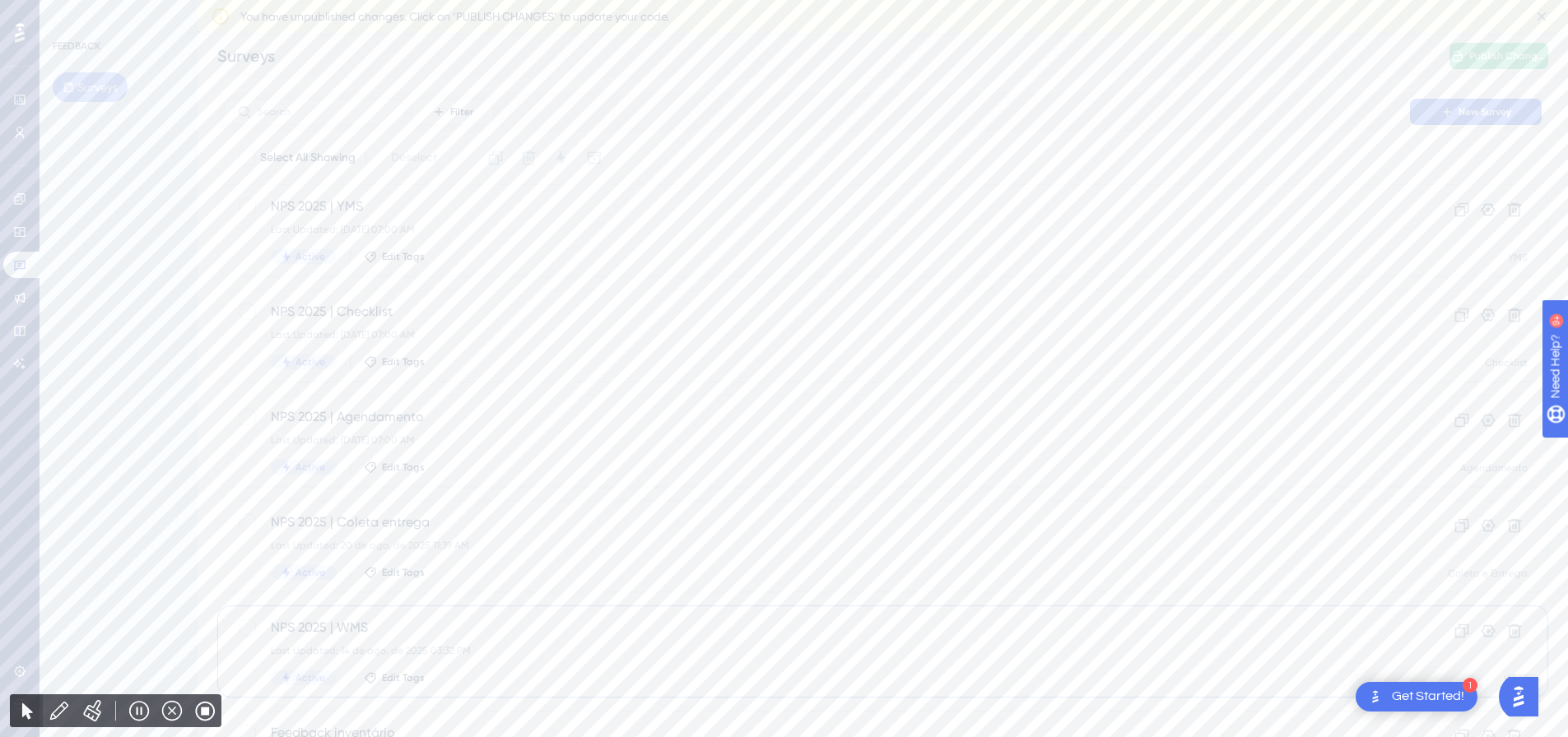
click at [627, 634] on span "NPS 2025 | WMS" at bounding box center [816, 628] width 1092 height 19
click at [1062, 147] on div "All Times Last 7 Days Last 30 Days Last 90 Days [DATE] [DATE]" at bounding box center [883, 158] width 1331 height 33
click at [1058, 158] on div "All Times" at bounding box center [1071, 158] width 40 height 13
click at [8, 267] on link at bounding box center [23, 264] width 40 height 26
click at [666, 532] on div "NPS 2025 | Coleta entrega Last Updated: [DATE] 11:39 AM Active Edit Tags" at bounding box center [816, 547] width 1092 height 67
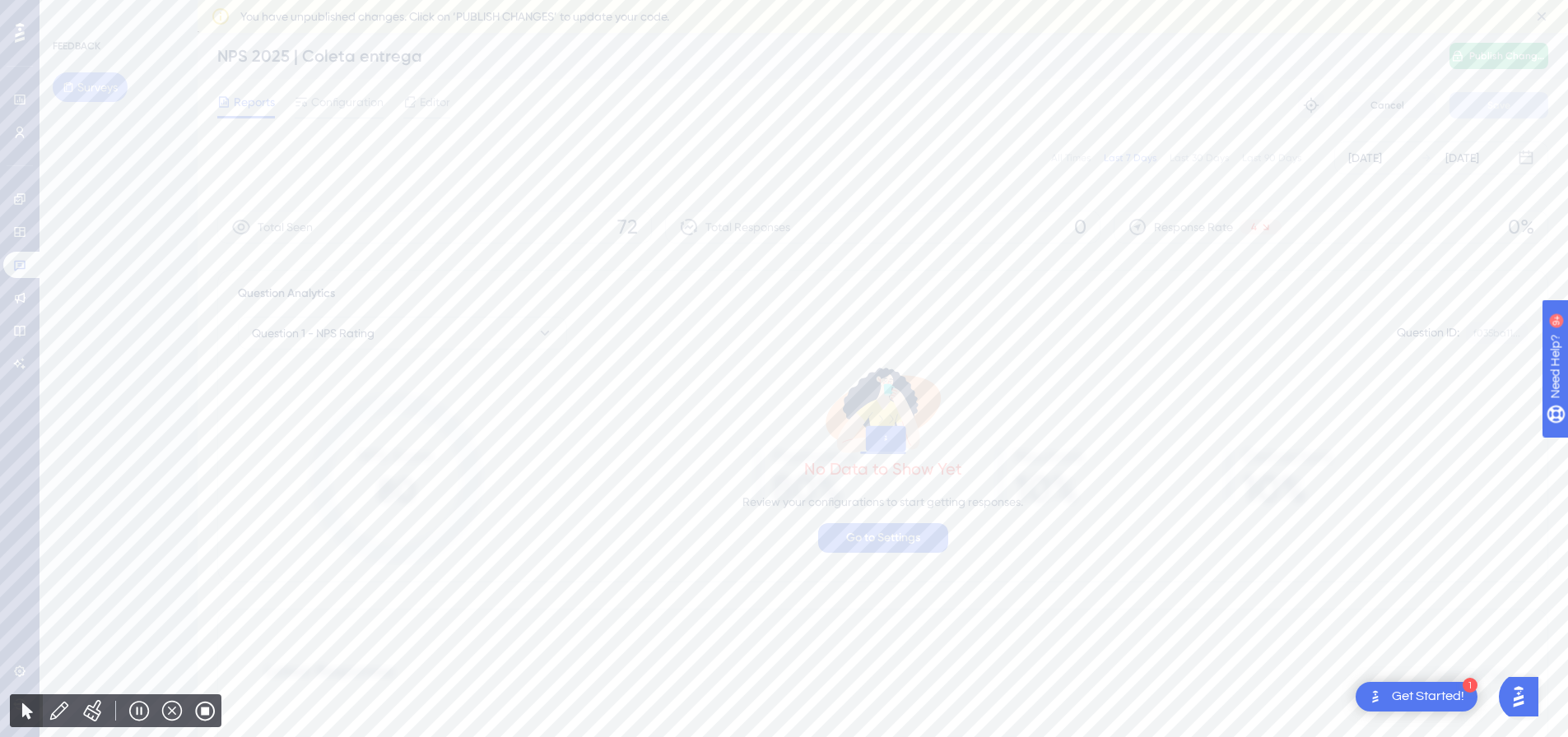
click at [1077, 160] on div "All Times" at bounding box center [1071, 158] width 40 height 13
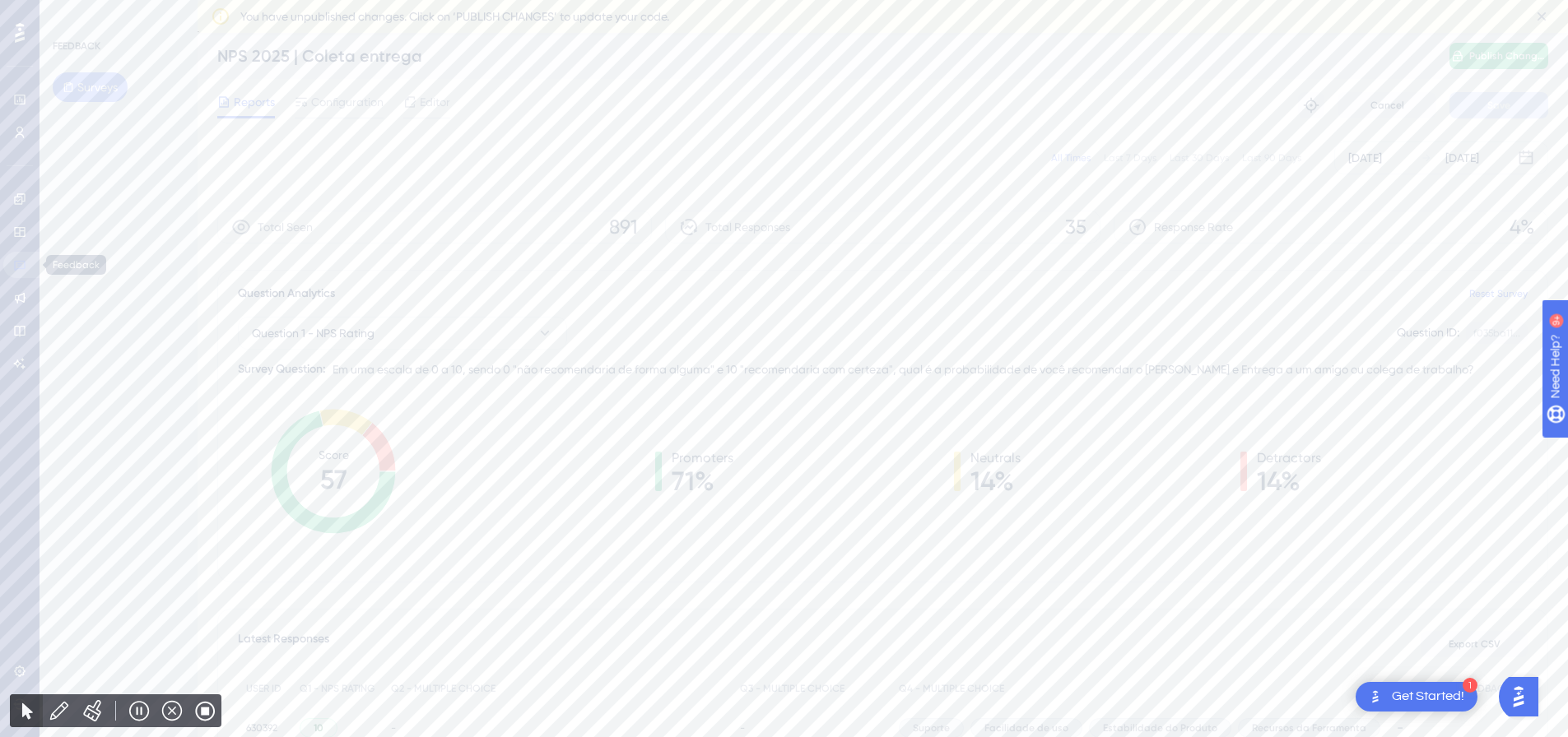
click at [28, 258] on link at bounding box center [23, 264] width 40 height 26
click at [575, 468] on div "Active Edit Tags" at bounding box center [816, 467] width 1092 height 15
click at [1066, 158] on div "All Times" at bounding box center [1071, 158] width 40 height 13
click at [24, 272] on link at bounding box center [23, 264] width 40 height 26
click at [637, 334] on div "Last Updated: [DATE] 07:00 AM" at bounding box center [816, 335] width 1092 height 13
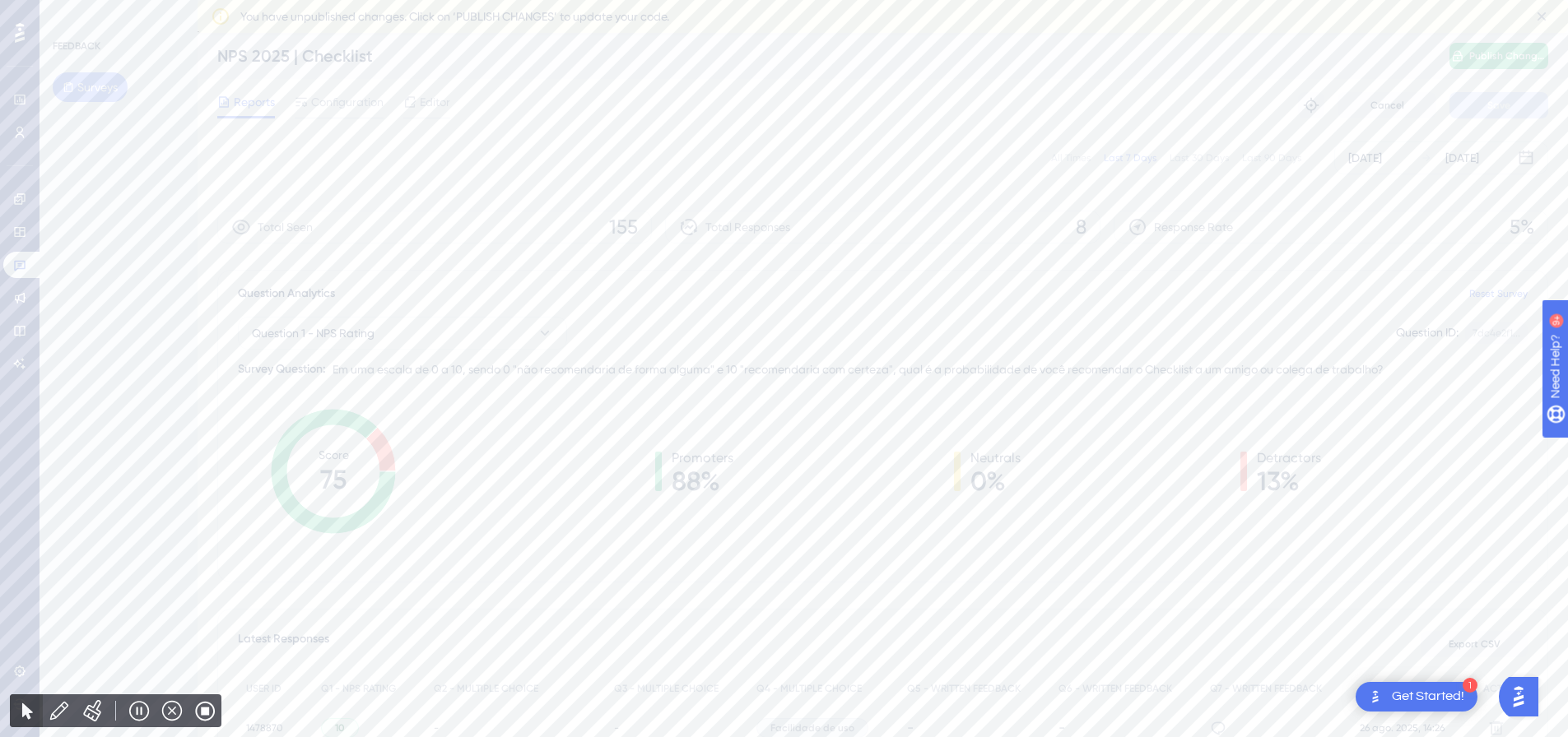
click at [1085, 152] on div "All Times" at bounding box center [1071, 158] width 40 height 13
click at [35, 259] on link at bounding box center [23, 264] width 40 height 26
click at [672, 266] on div "NPS 2025 | YMS Last Updated: [DATE] 07:00 AM Active Edit Tags Clone Settings De…" at bounding box center [883, 230] width 1331 height 92
click at [1067, 158] on div "All Times" at bounding box center [1071, 158] width 40 height 13
